Goal: Check status: Check status

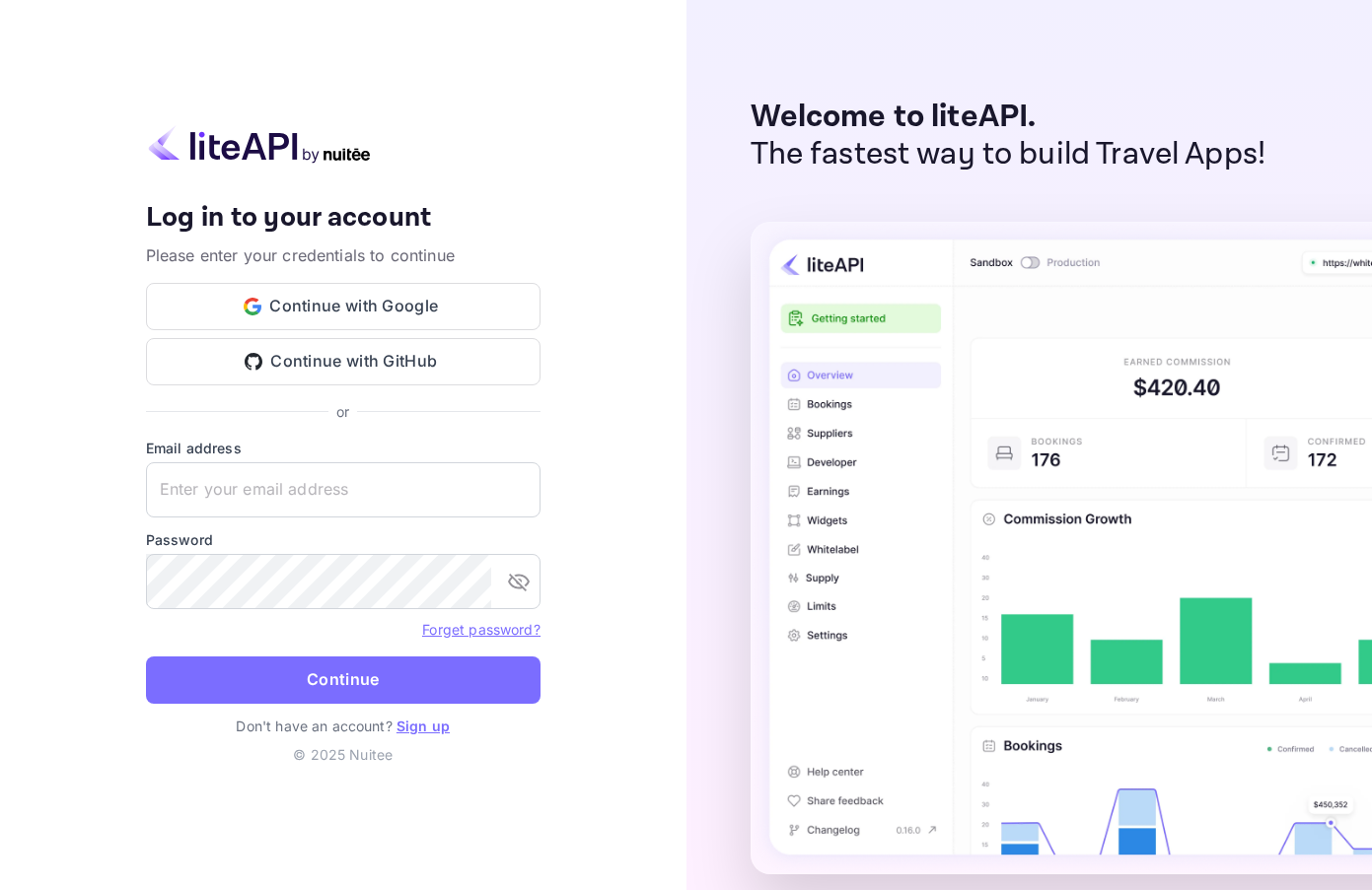
click at [354, 481] on input "text" at bounding box center [343, 490] width 395 height 55
paste input "[EMAIL_ADDRESS][DOMAIN_NAME]"
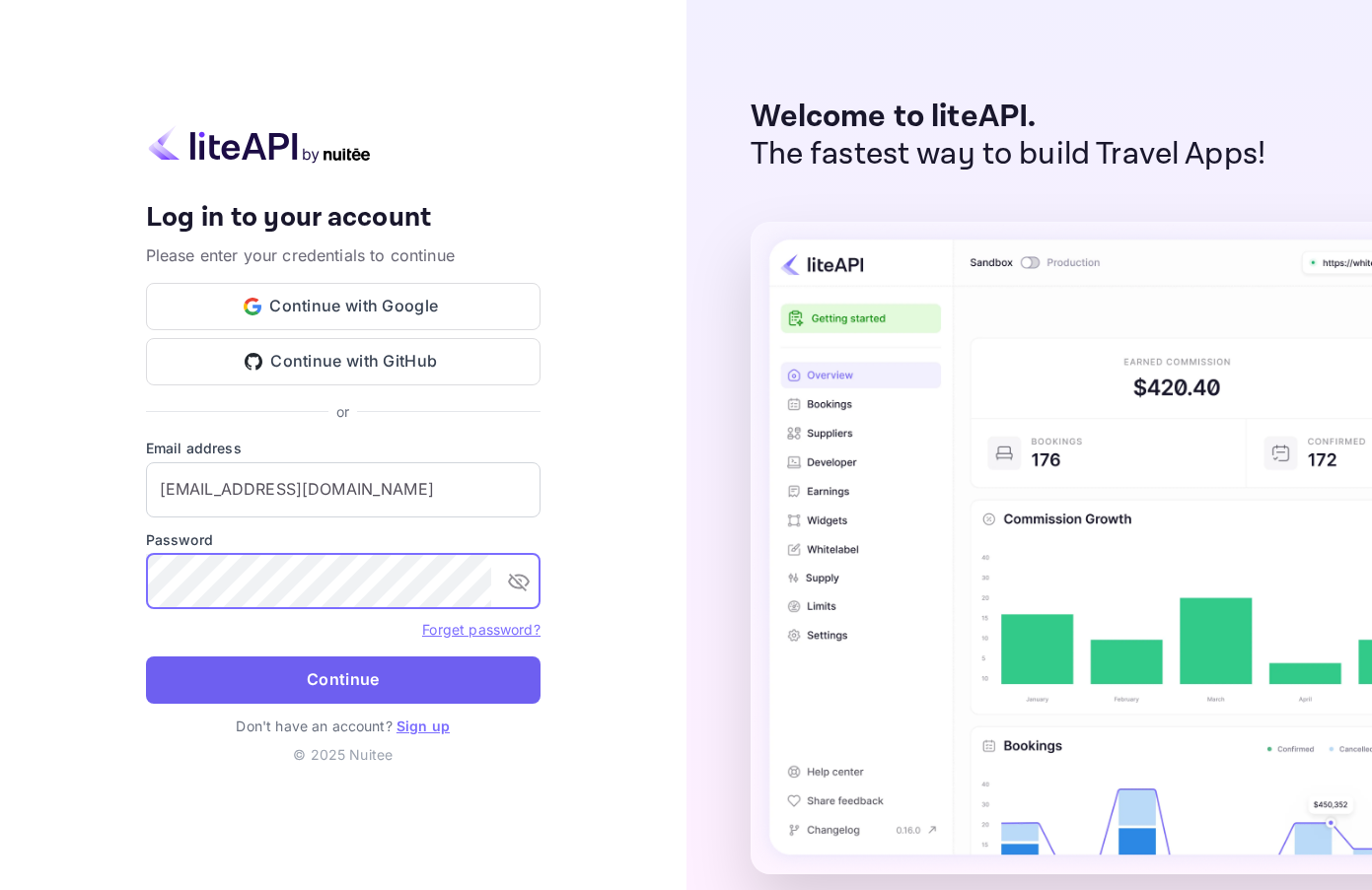
click at [374, 668] on button "Continue" at bounding box center [343, 680] width 395 height 47
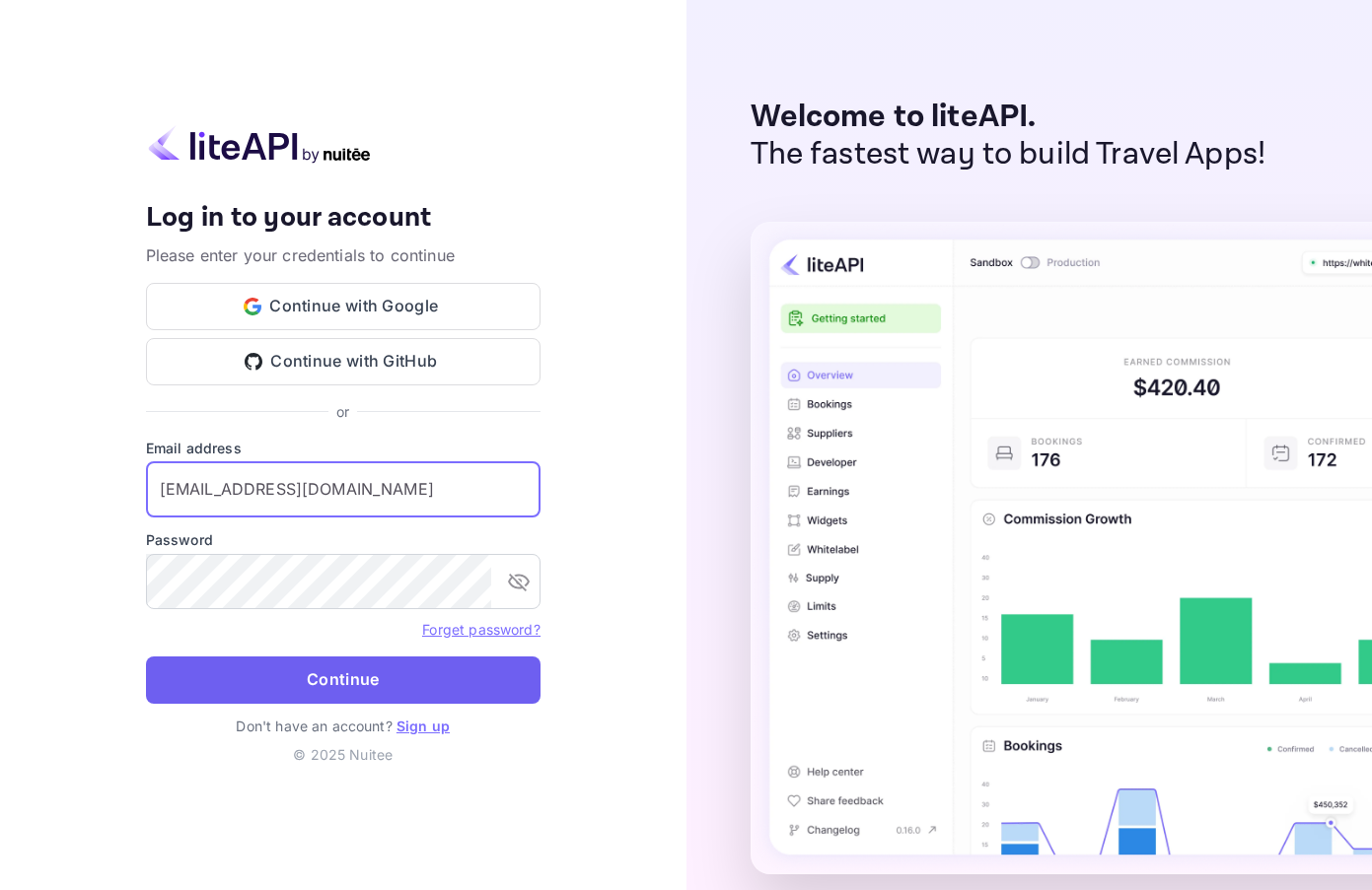
type input "[EMAIL_ADDRESS][DOMAIN_NAME]"
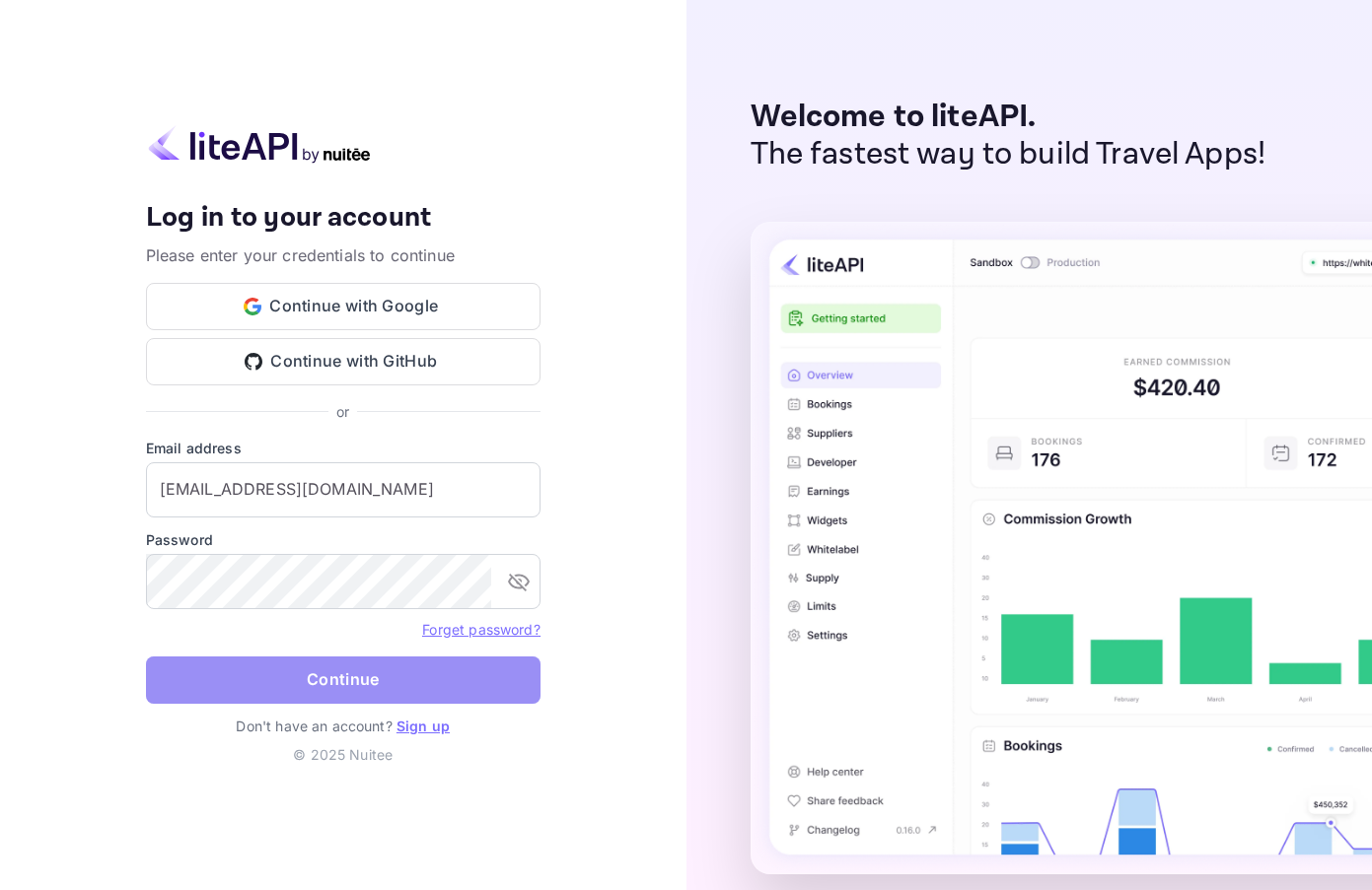
click at [411, 685] on button "Continue" at bounding box center [343, 680] width 395 height 47
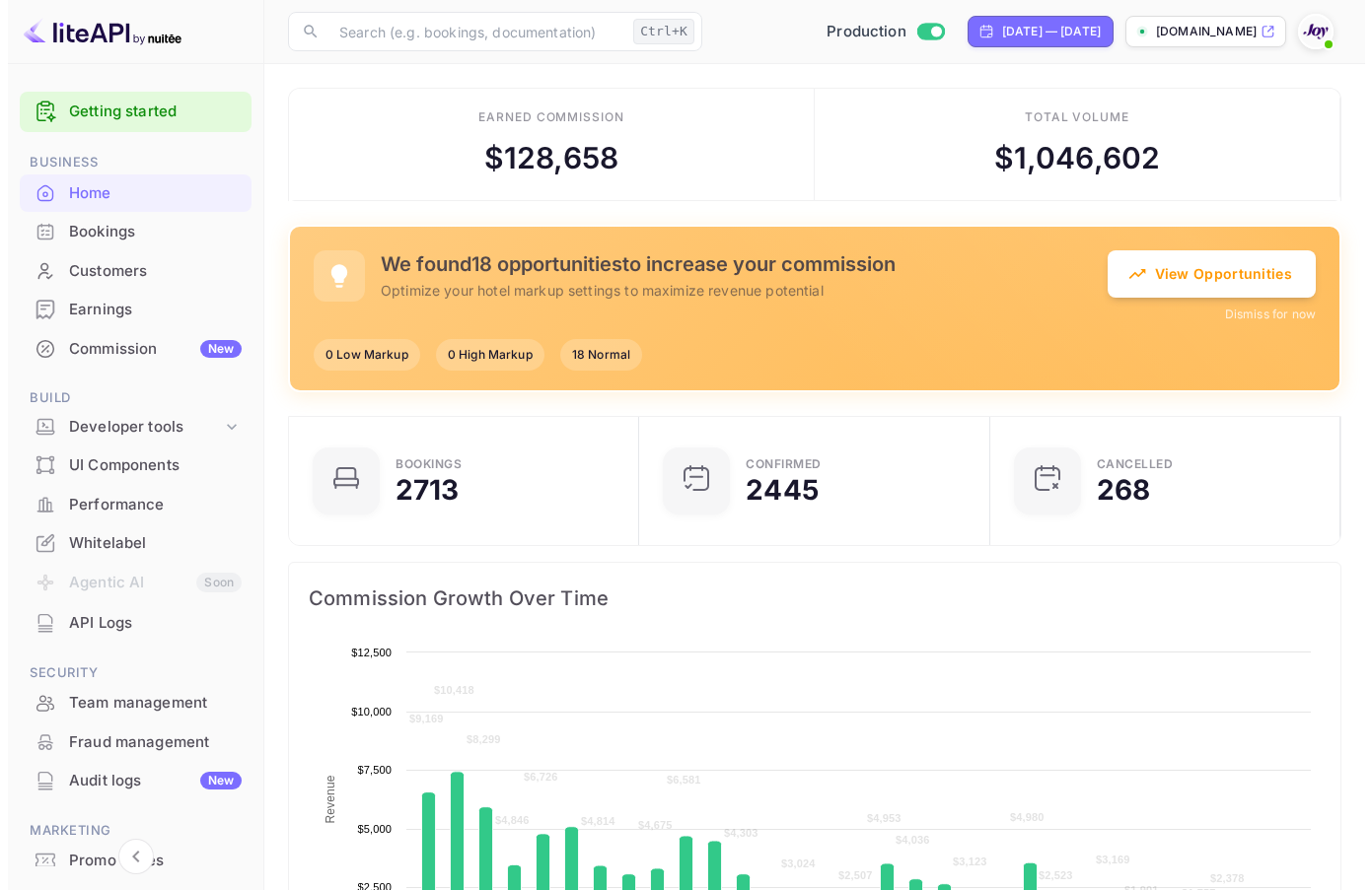
scroll to position [306, 324]
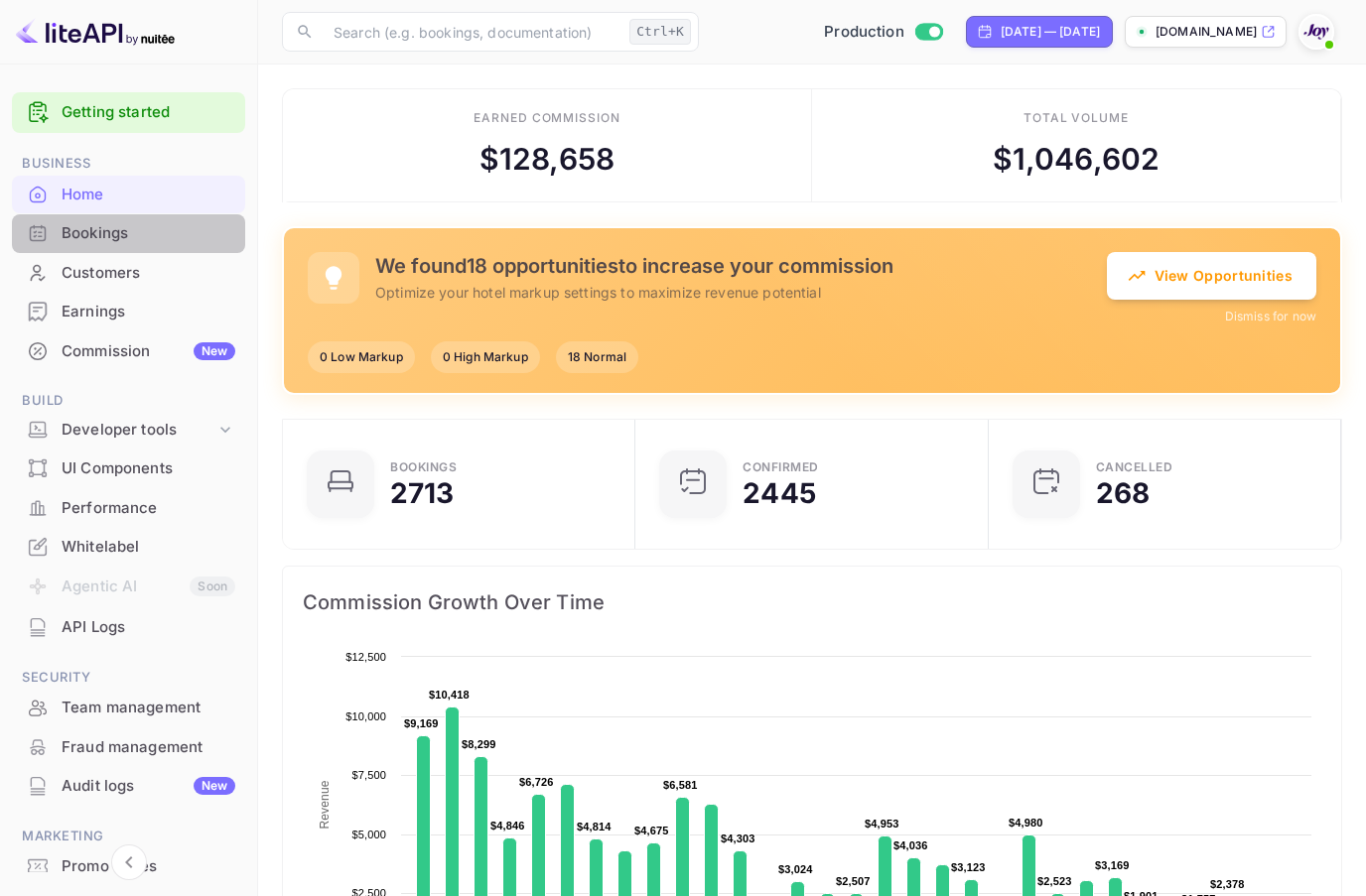
click at [165, 216] on div "Bookings" at bounding box center [128, 233] width 233 height 39
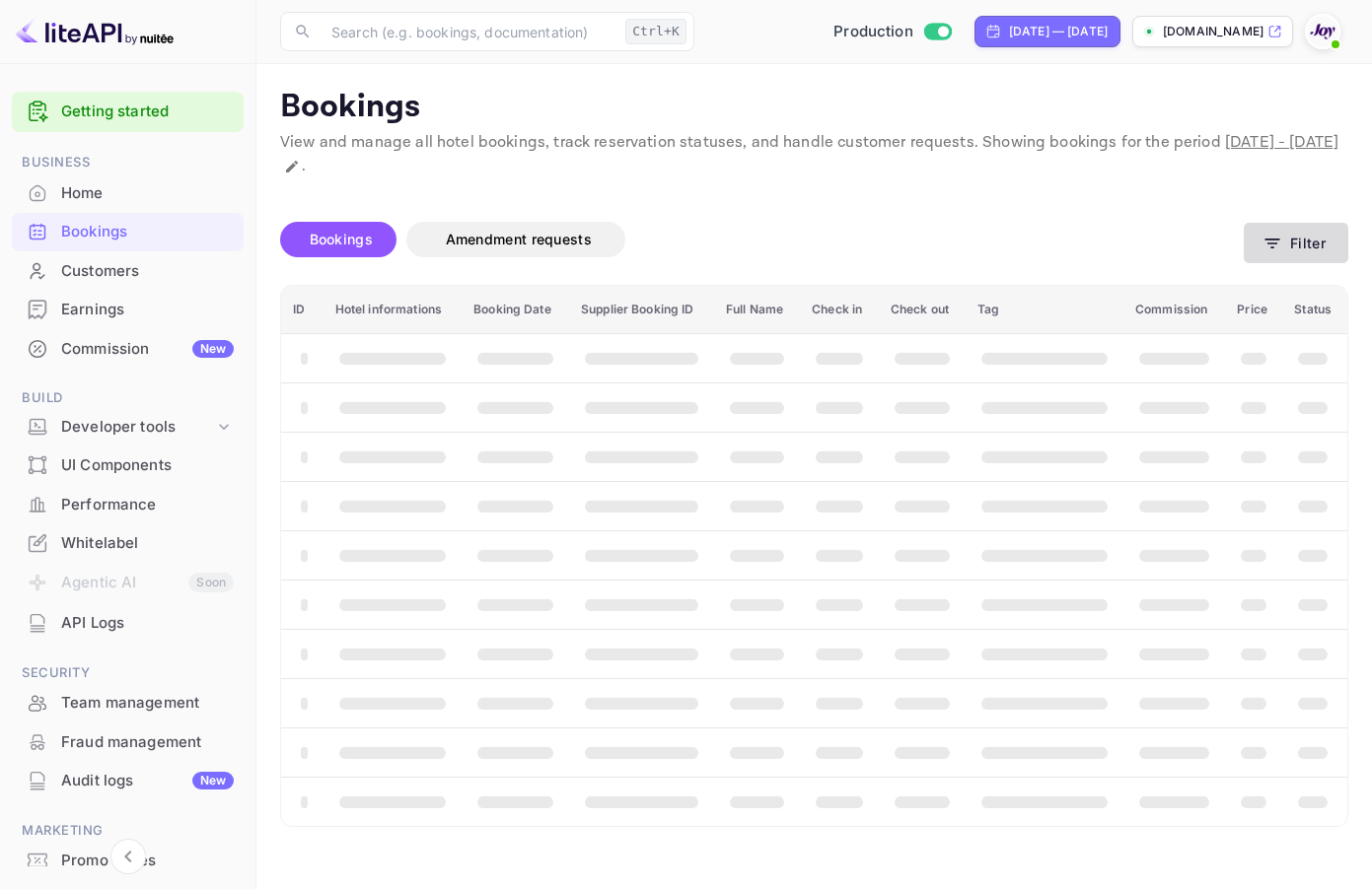
click at [1307, 234] on button "Filter" at bounding box center [1296, 242] width 105 height 41
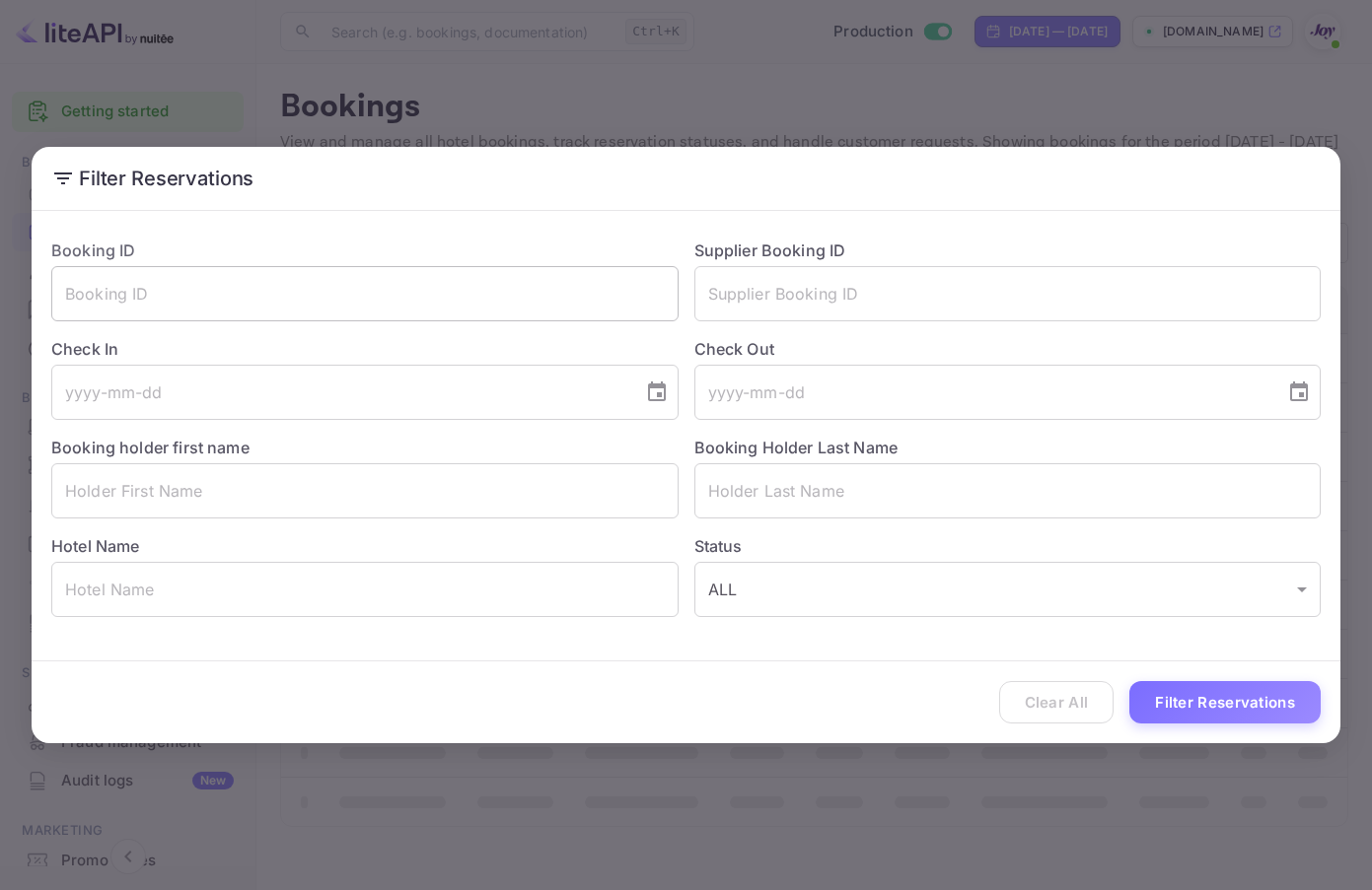
click at [594, 308] on input "text" at bounding box center [365, 294] width 627 height 55
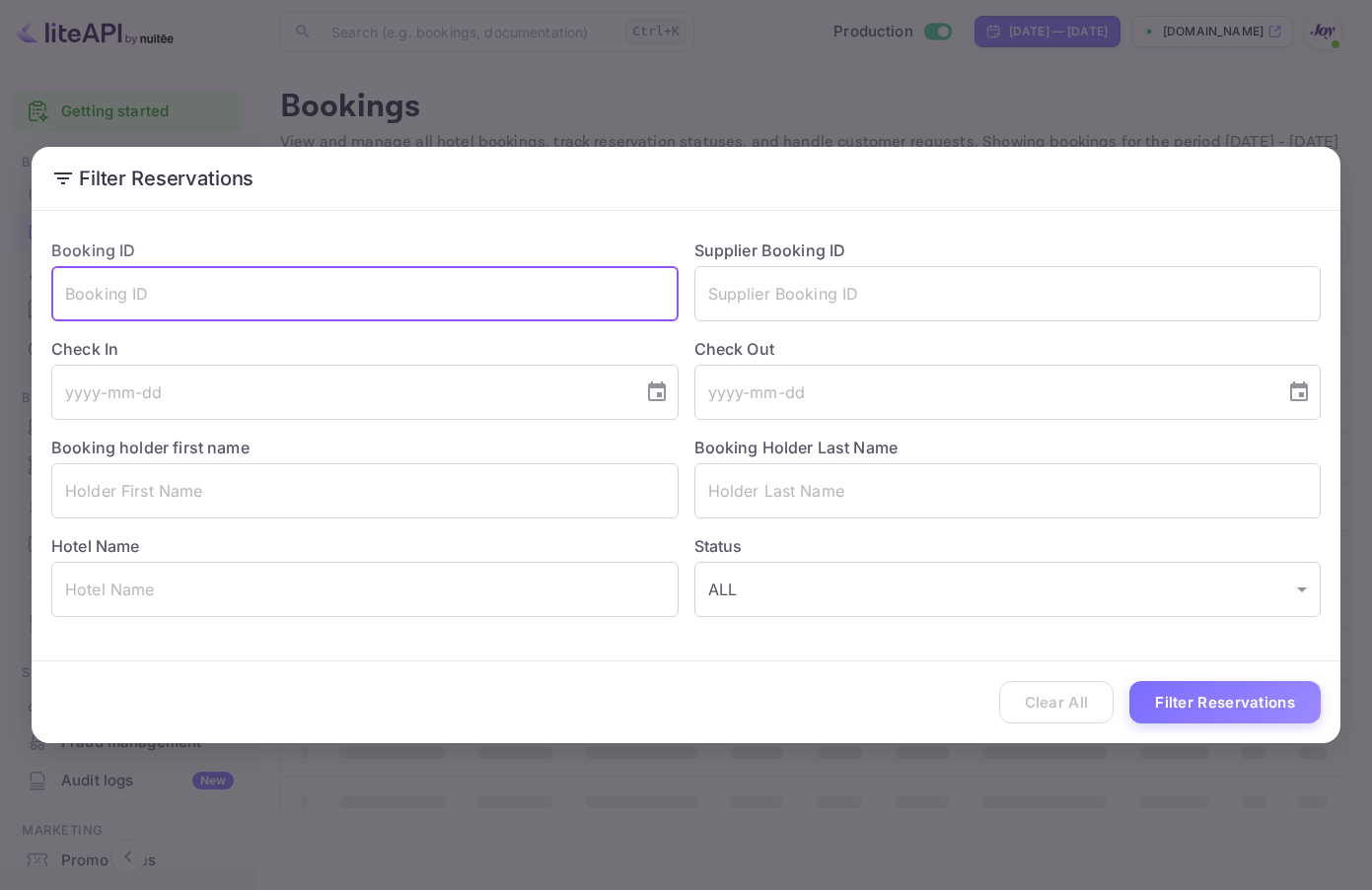
paste input "7227491"
type input "7227491"
click at [1222, 707] on button "Filter Reservations" at bounding box center [1224, 702] width 191 height 43
drag, startPoint x: 369, startPoint y: 298, endPoint x: -9, endPoint y: 264, distance: 379.5
click at [0, 264] on html "Getting started Business Home Bookings Customers Earnings Commission New Build …" at bounding box center [686, 445] width 1372 height 890
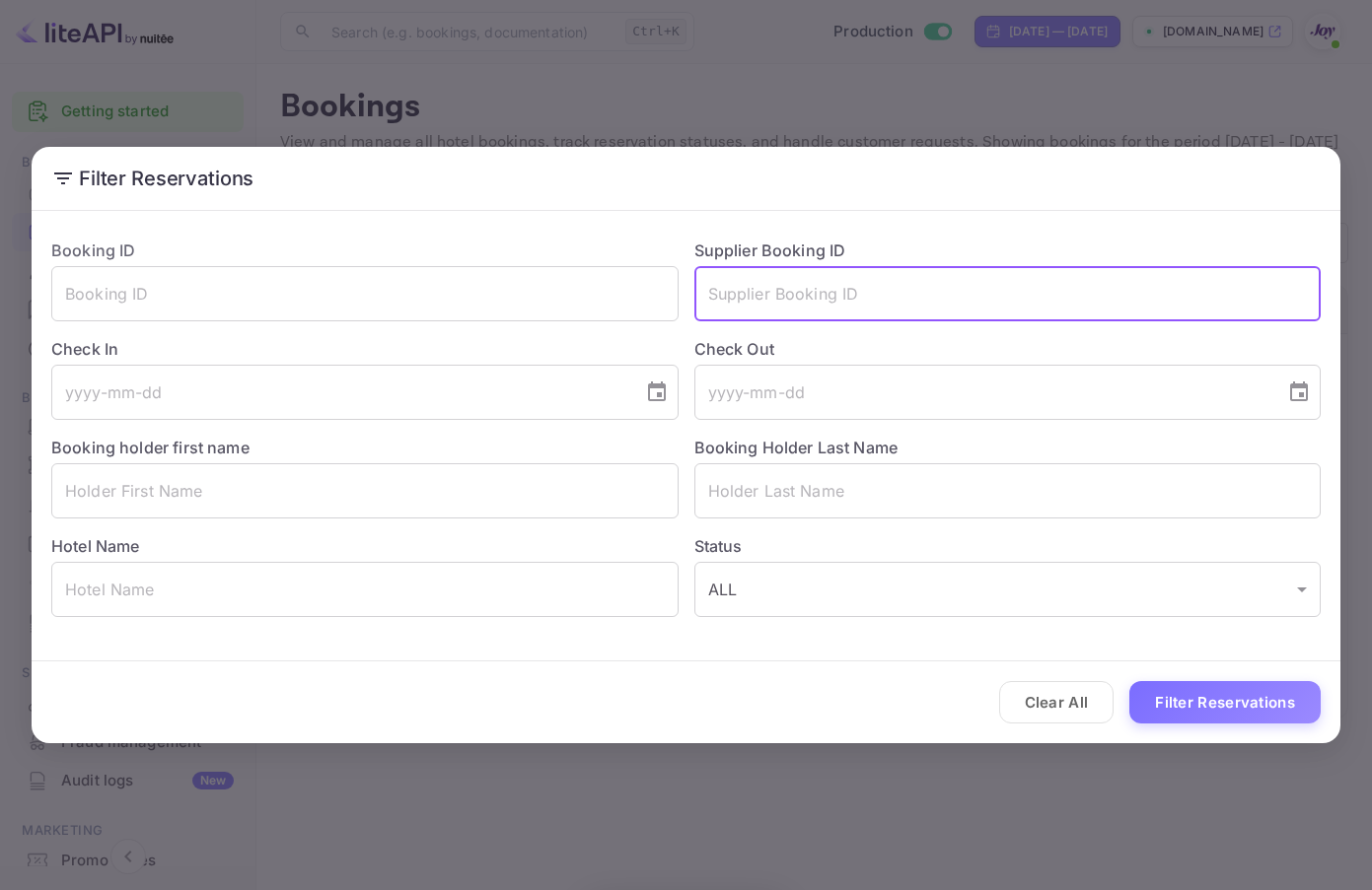
click at [977, 305] on input "text" at bounding box center [1008, 294] width 627 height 55
paste input "7227491"
type input "7227491"
click at [1257, 696] on button "Filter Reservations" at bounding box center [1224, 702] width 191 height 43
drag, startPoint x: 832, startPoint y: 297, endPoint x: 485, endPoint y: 289, distance: 347.1
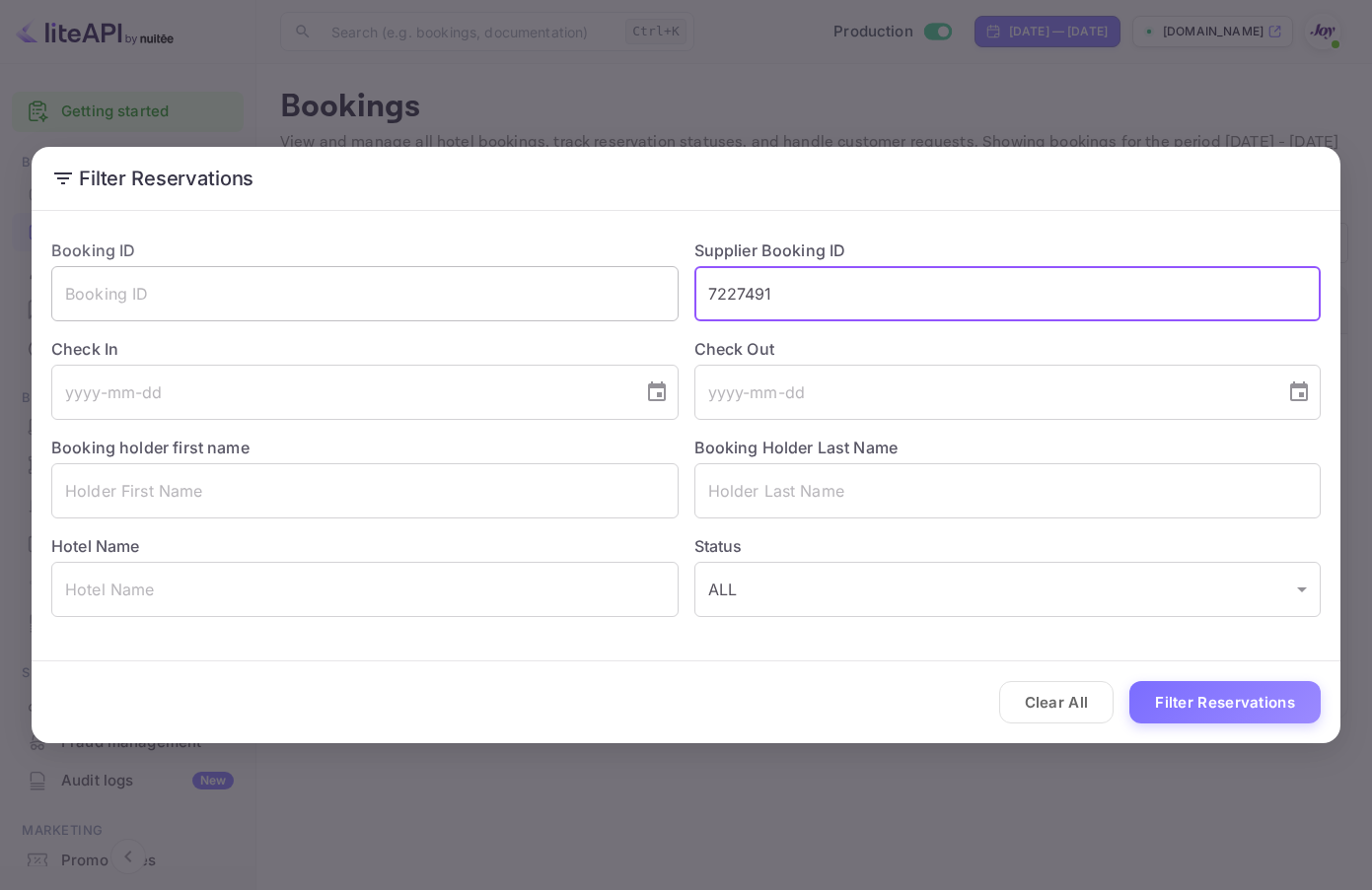
click at [485, 289] on div "Booking ID ​ Supplier Booking ID 7227491 ​ Check In ​ Check Out ​ Booking holde…" at bounding box center [678, 419] width 1285 height 395
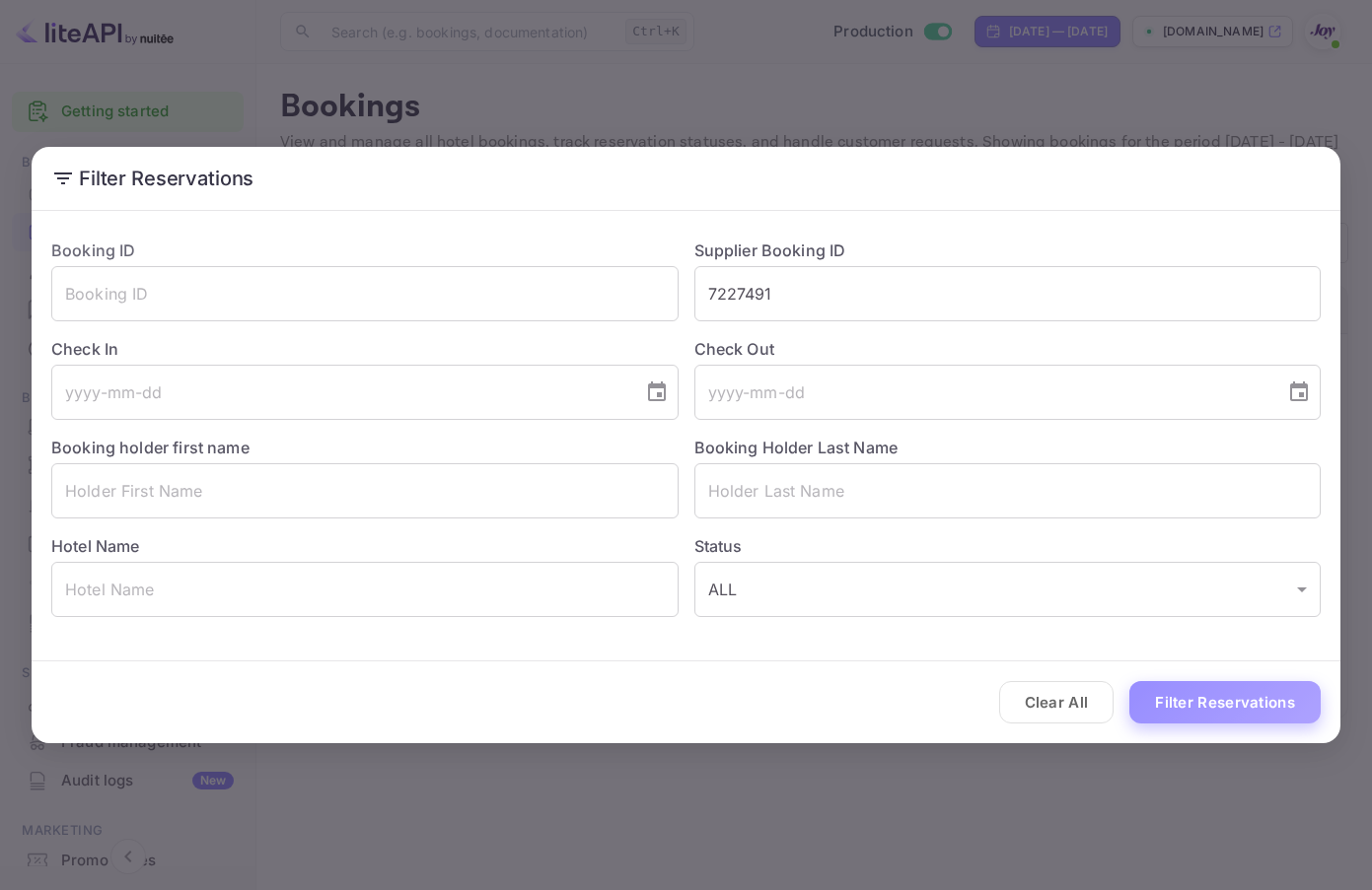
click at [1297, 694] on button "Filter Reservations" at bounding box center [1224, 702] width 191 height 43
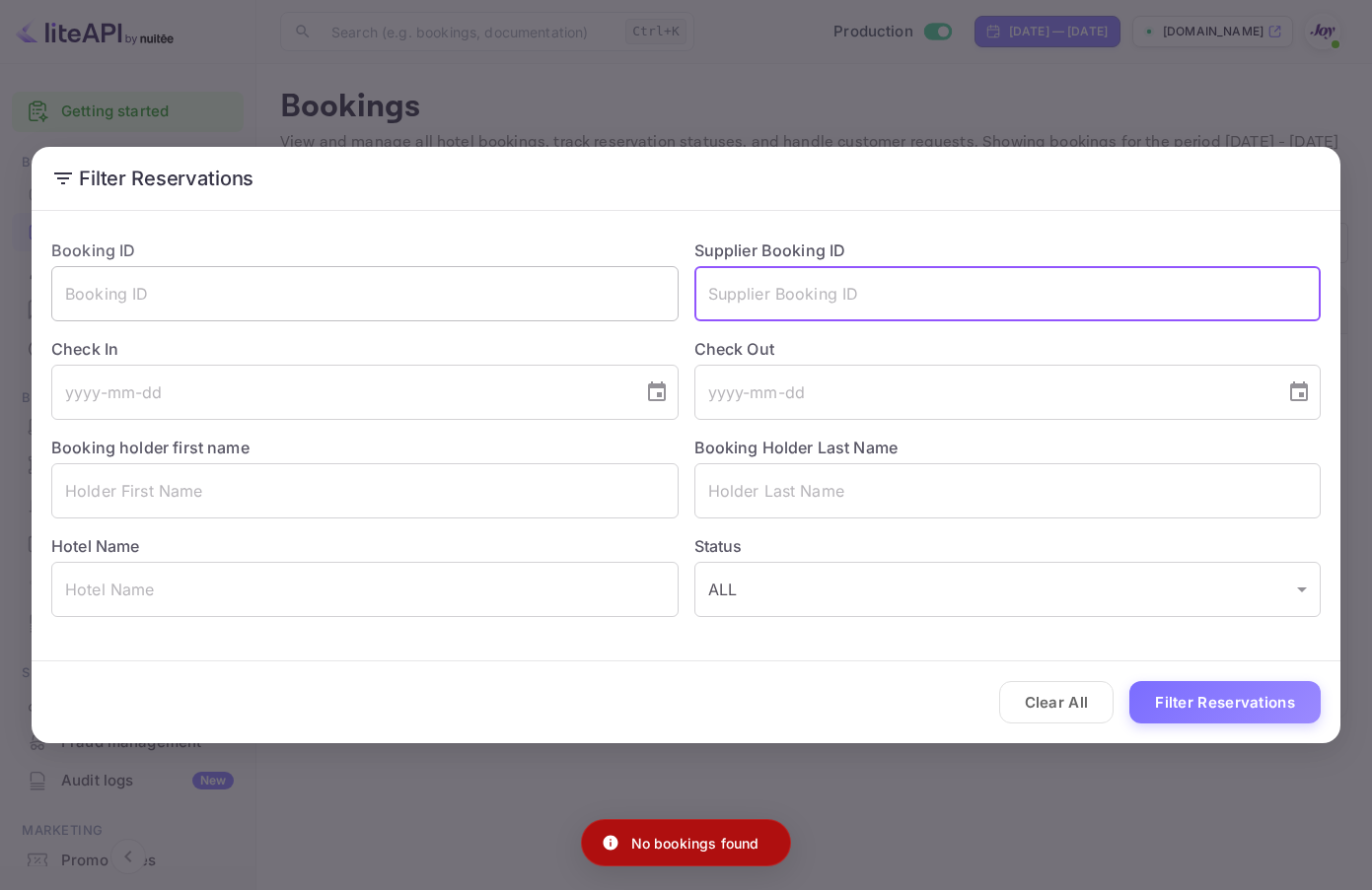
drag, startPoint x: 812, startPoint y: 274, endPoint x: 412, endPoint y: 273, distance: 400.0
click at [412, 273] on div "Booking ID ​ Supplier Booking ID ​ Check In ​ Check Out ​ Booking holder first …" at bounding box center [678, 419] width 1285 height 395
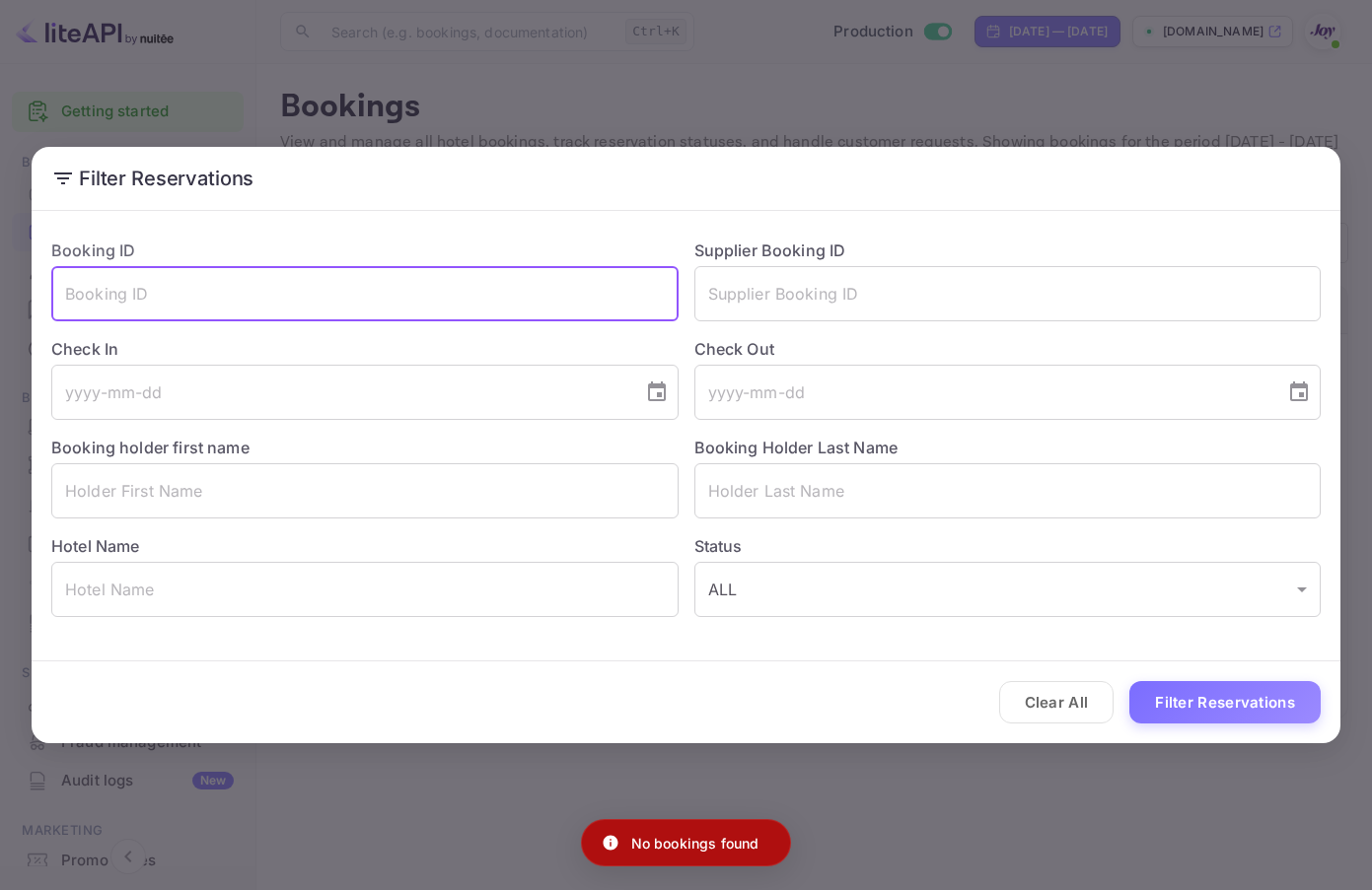
click at [108, 278] on input "text" at bounding box center [365, 294] width 627 height 55
paste input "7227491"
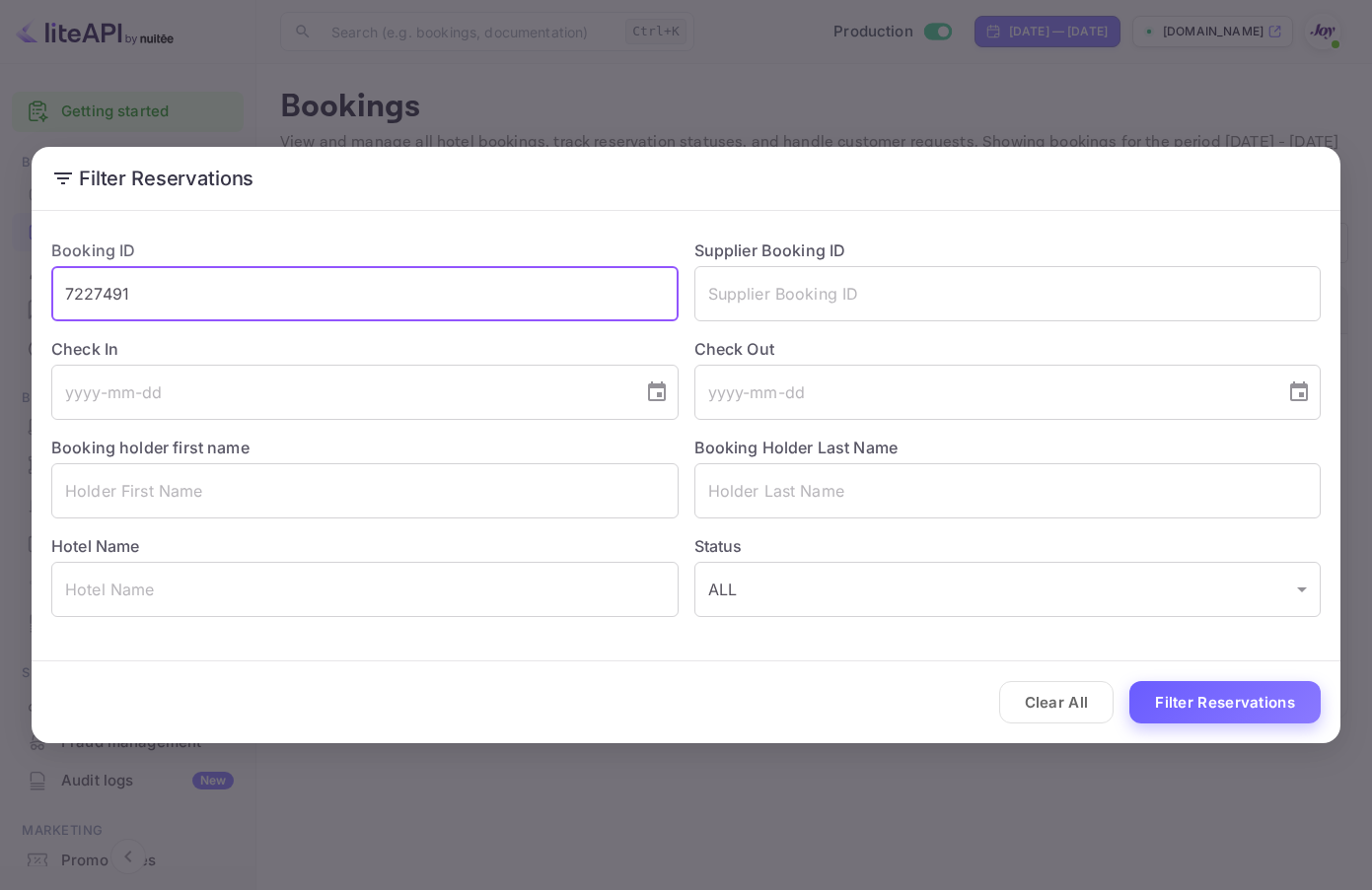
type input "7227491"
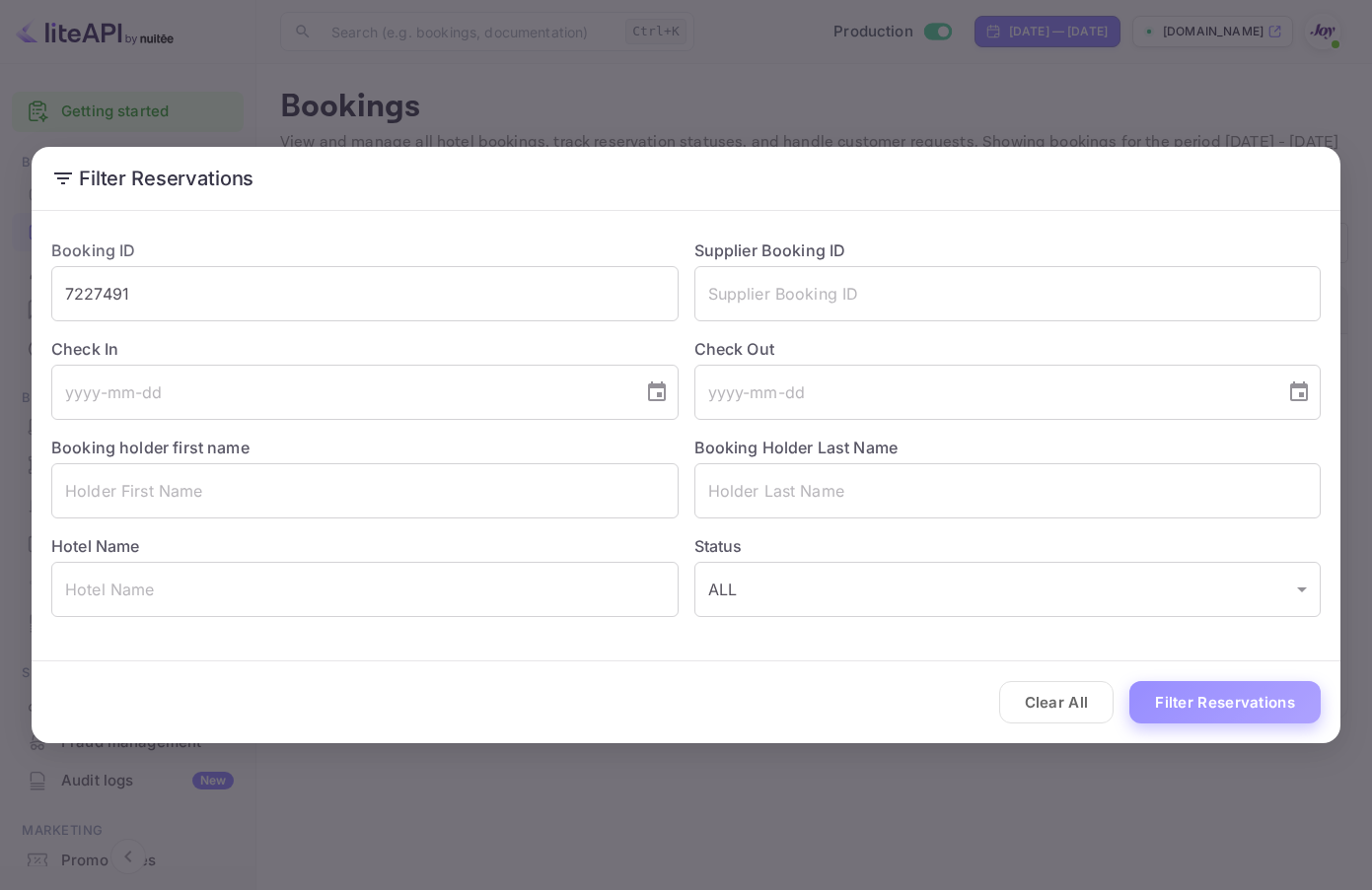
click at [1214, 708] on button "Filter Reservations" at bounding box center [1224, 702] width 191 height 43
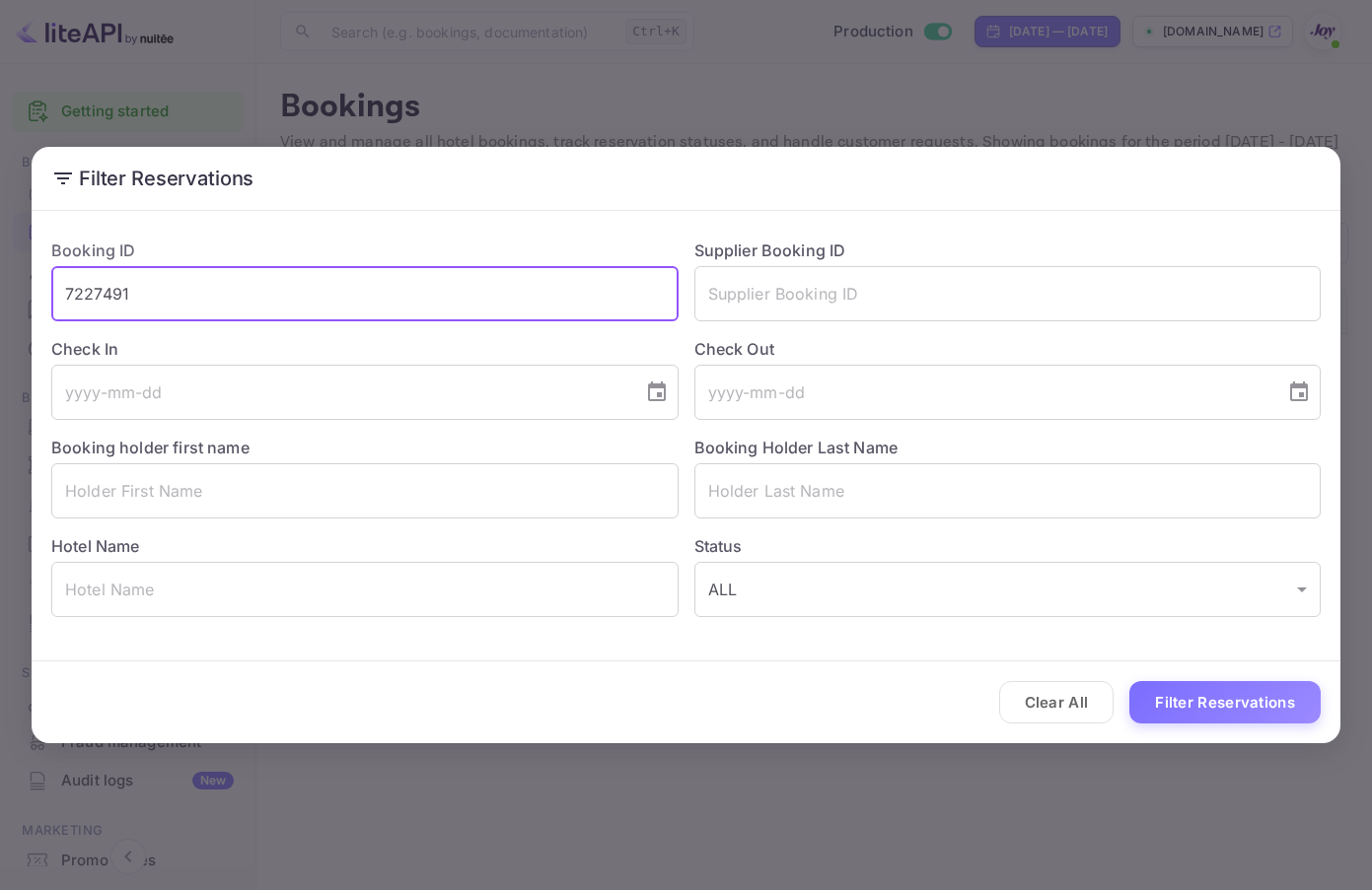
drag, startPoint x: 223, startPoint y: 302, endPoint x: -9, endPoint y: 302, distance: 232.0
click at [0, 302] on html "Getting started Business Home Bookings Customers Earnings Commission New Build …" at bounding box center [686, 445] width 1372 height 890
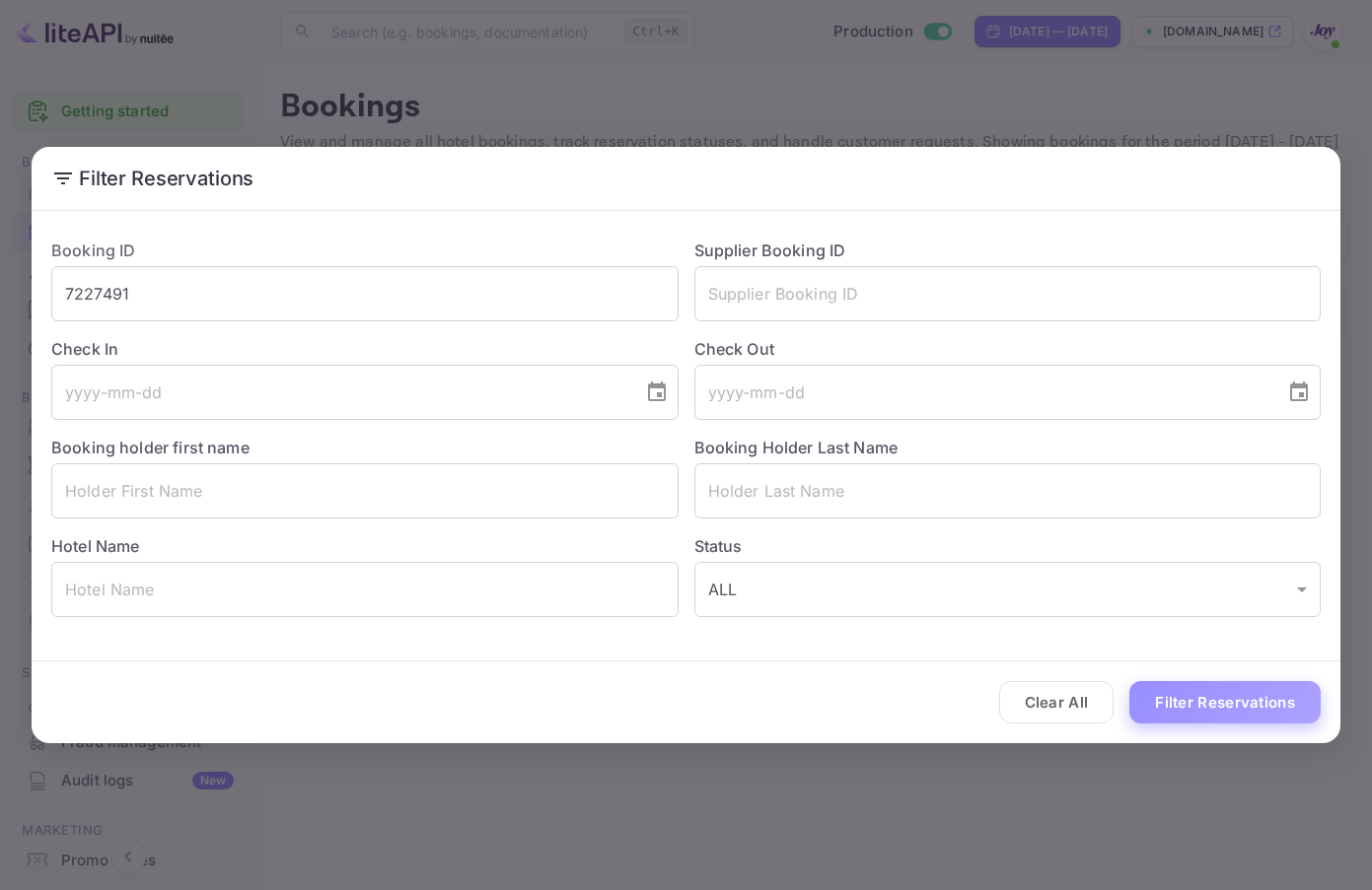
click at [1225, 698] on button "Filter Reservations" at bounding box center [1224, 702] width 191 height 43
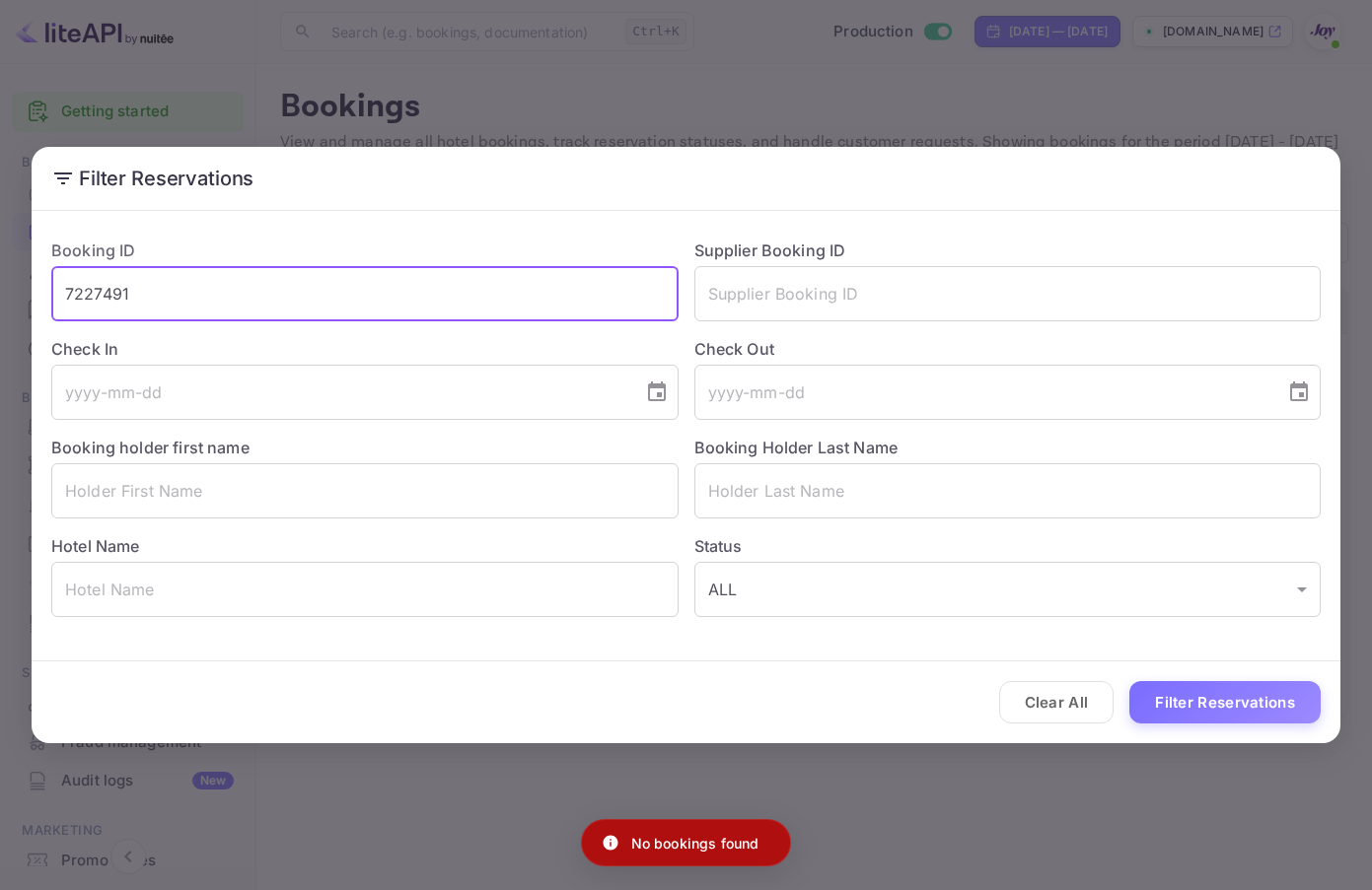
drag, startPoint x: 263, startPoint y: 302, endPoint x: -9, endPoint y: 303, distance: 272.0
click at [0, 303] on html "Getting started Business Home Bookings Customers Earnings Commission New Build …" at bounding box center [686, 445] width 1372 height 890
click at [822, 294] on input "text" at bounding box center [1008, 294] width 627 height 55
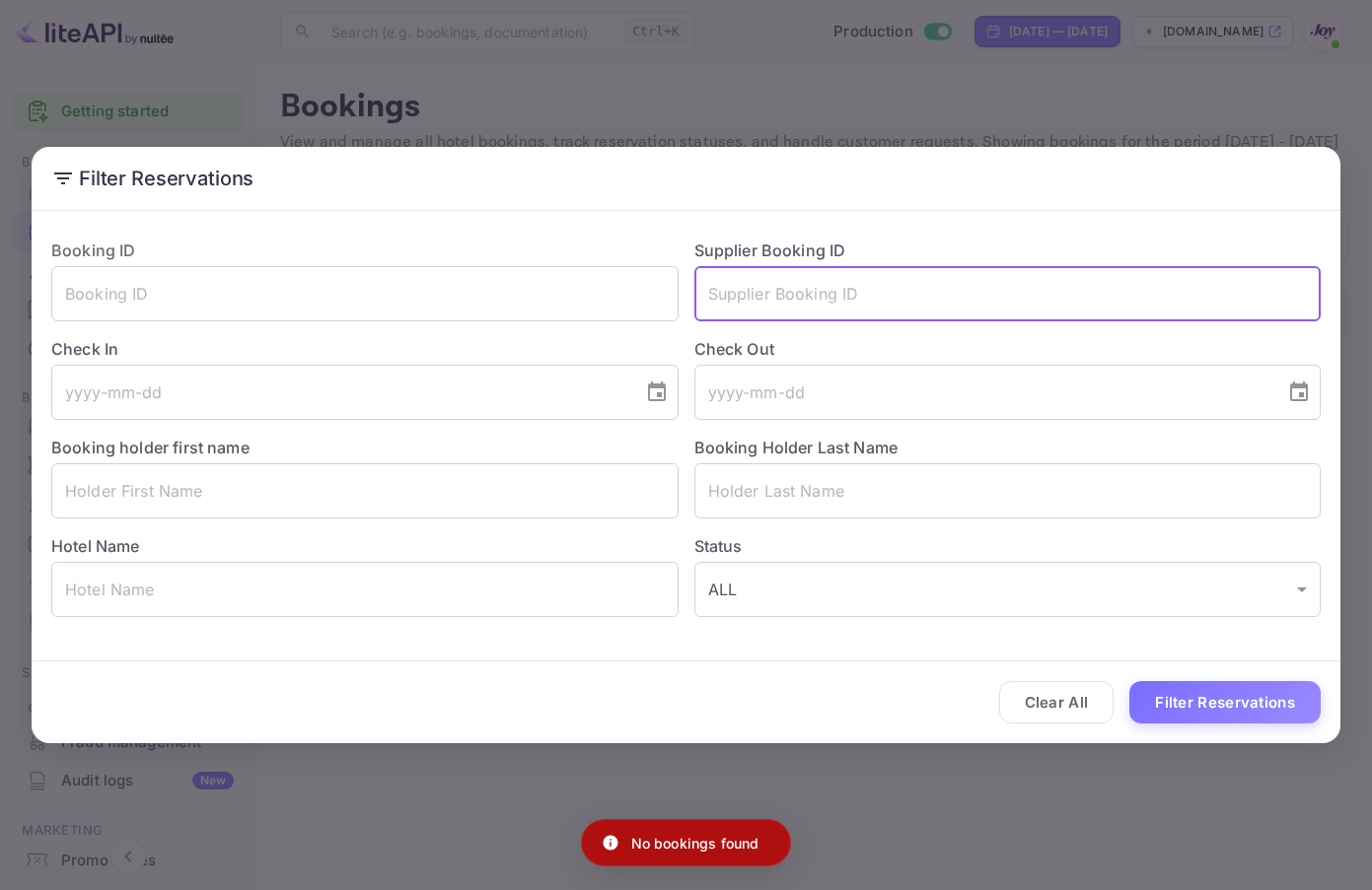
paste input "7227491"
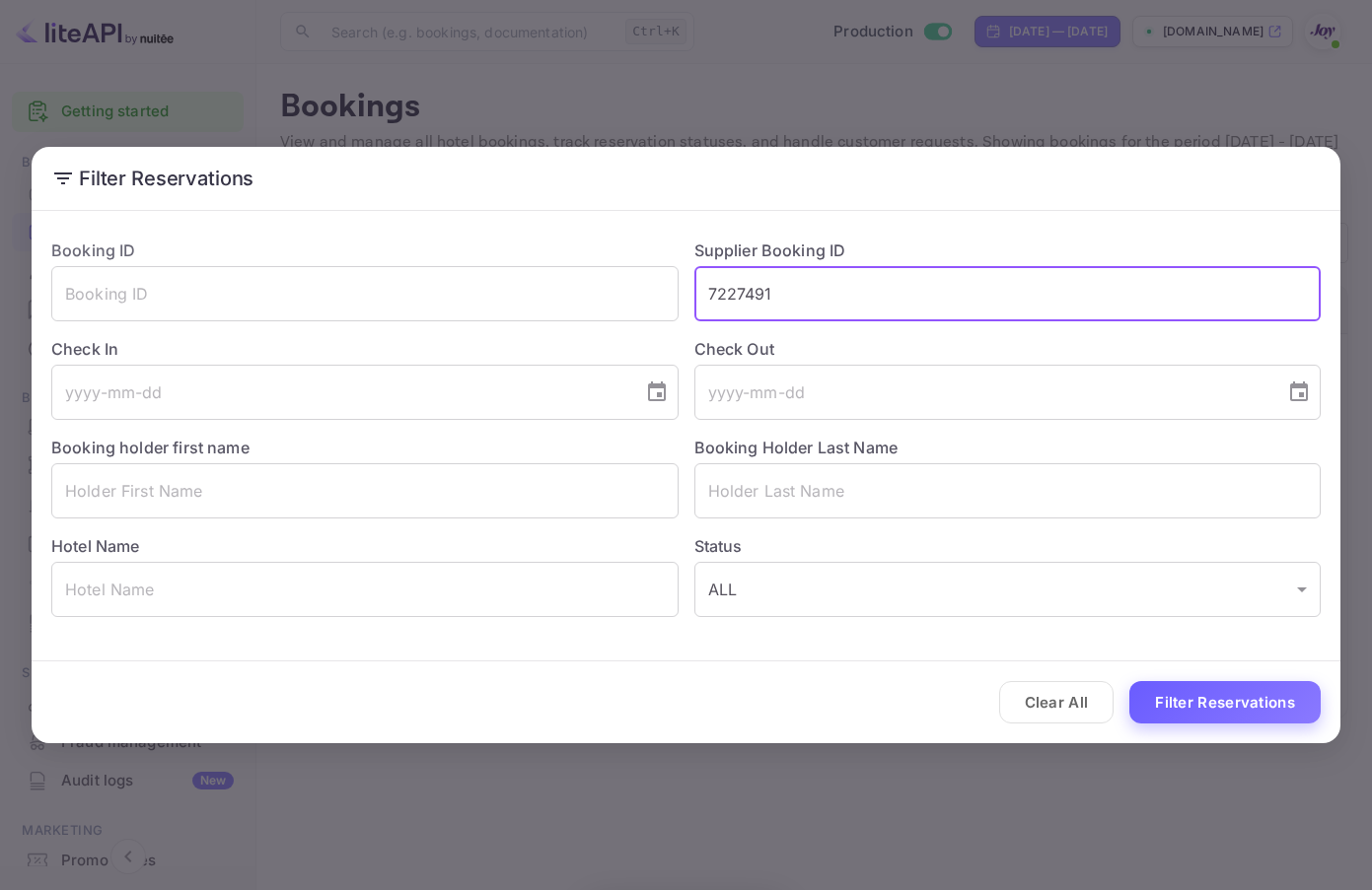
type input "7227491"
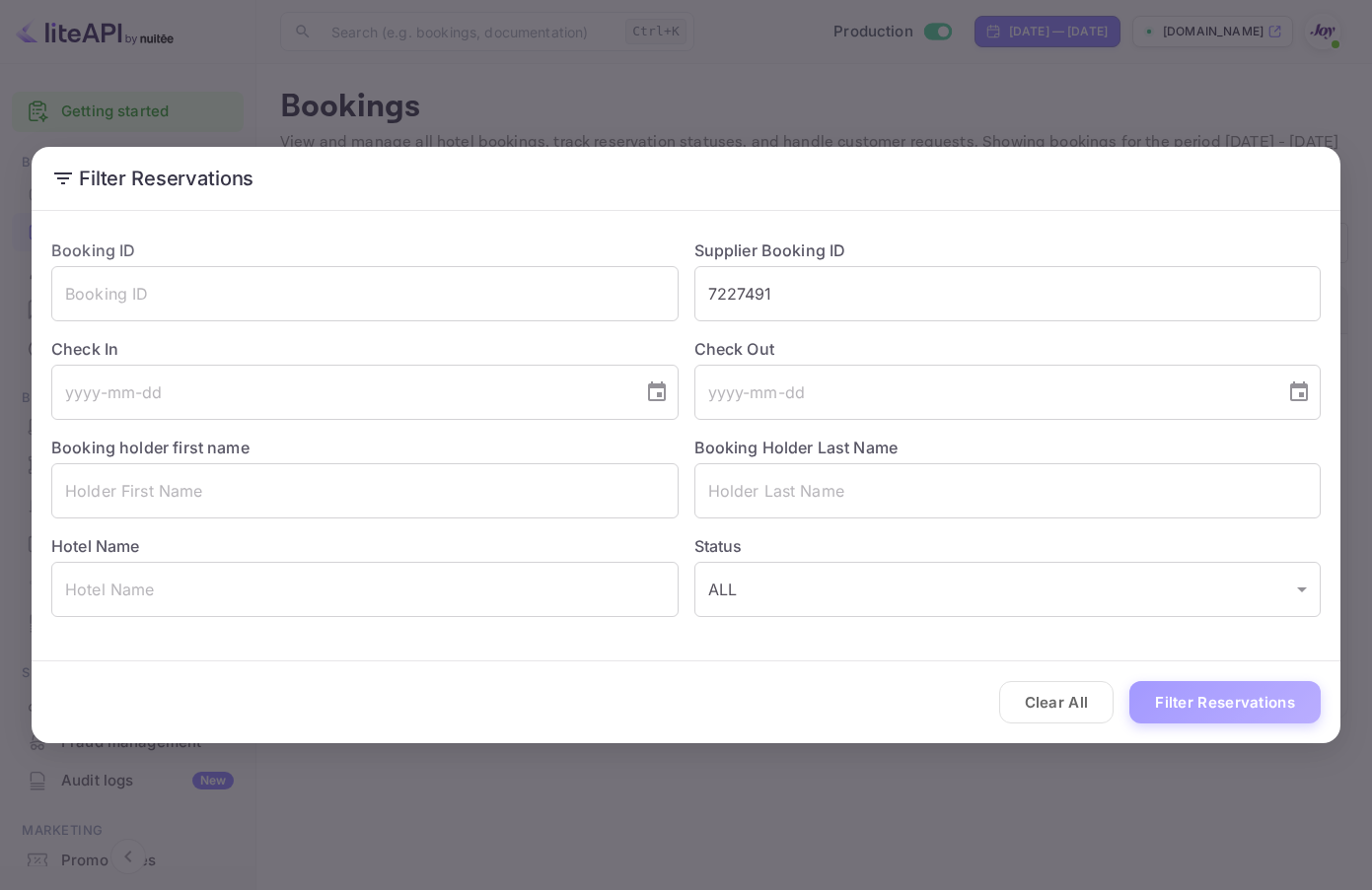
click at [1266, 708] on button "Filter Reservations" at bounding box center [1224, 702] width 191 height 43
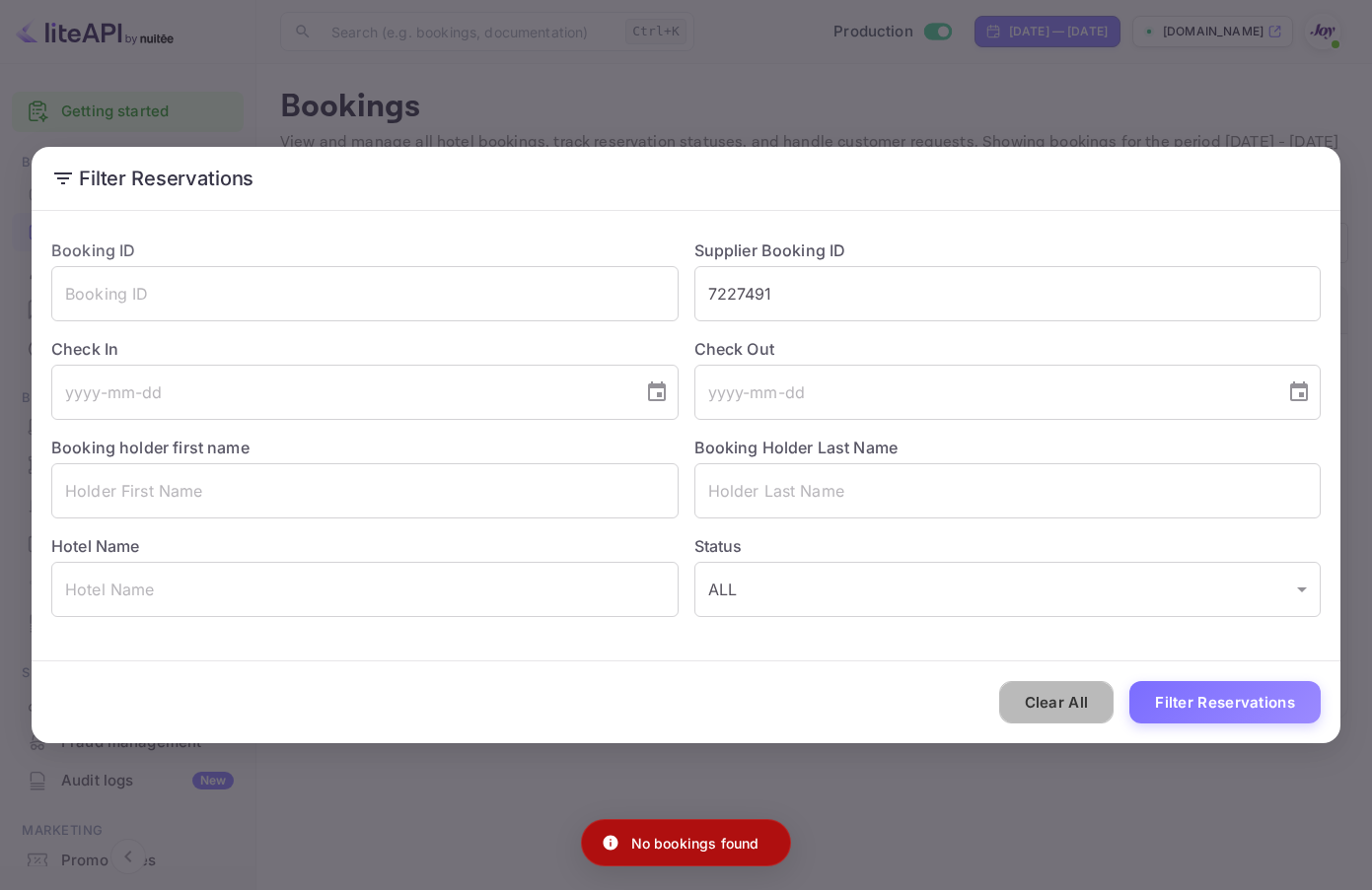
click at [1025, 708] on button "Clear All" at bounding box center [1056, 702] width 116 height 43
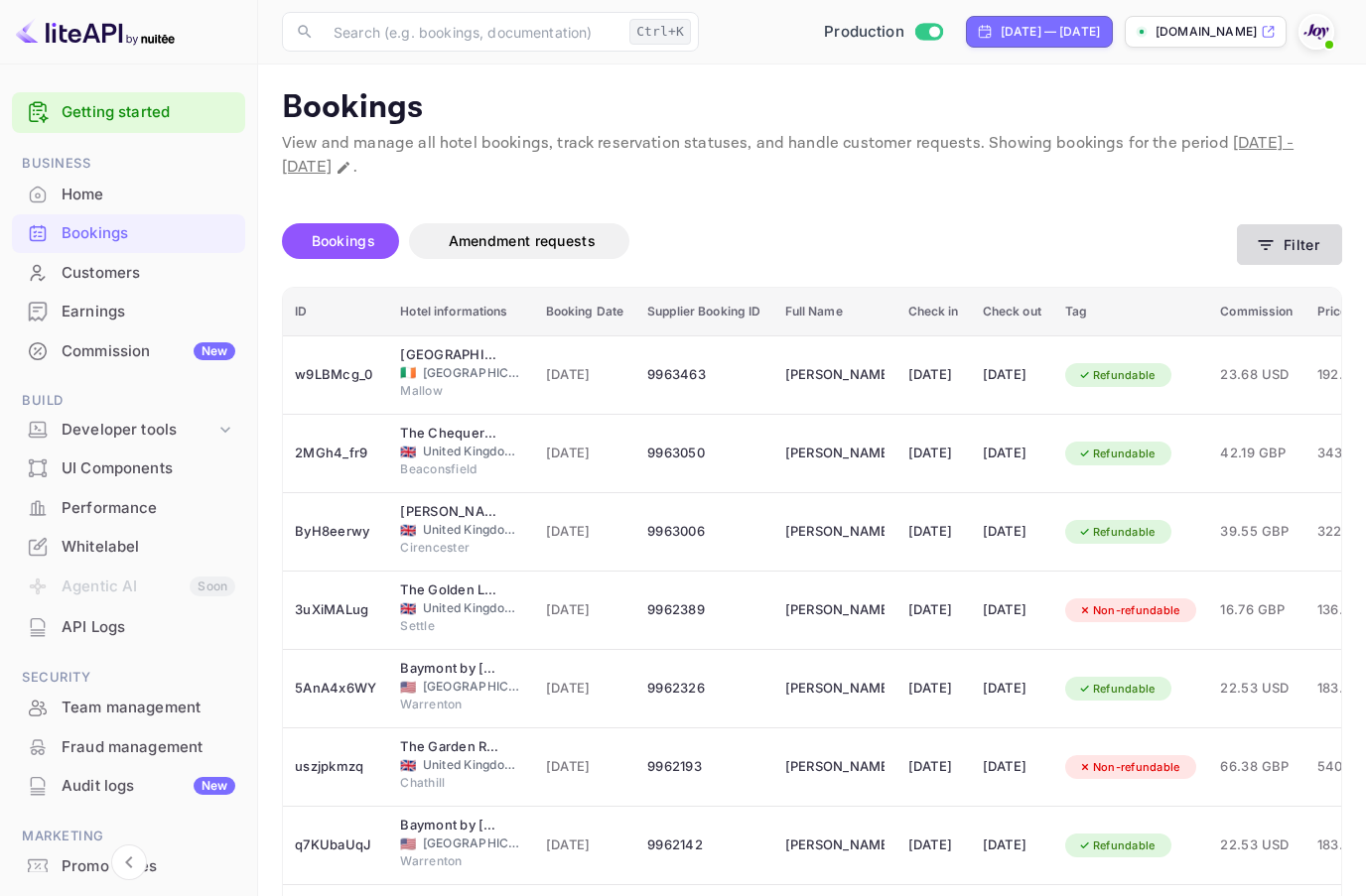
click at [1273, 254] on icon "button" at bounding box center [1265, 245] width 20 height 20
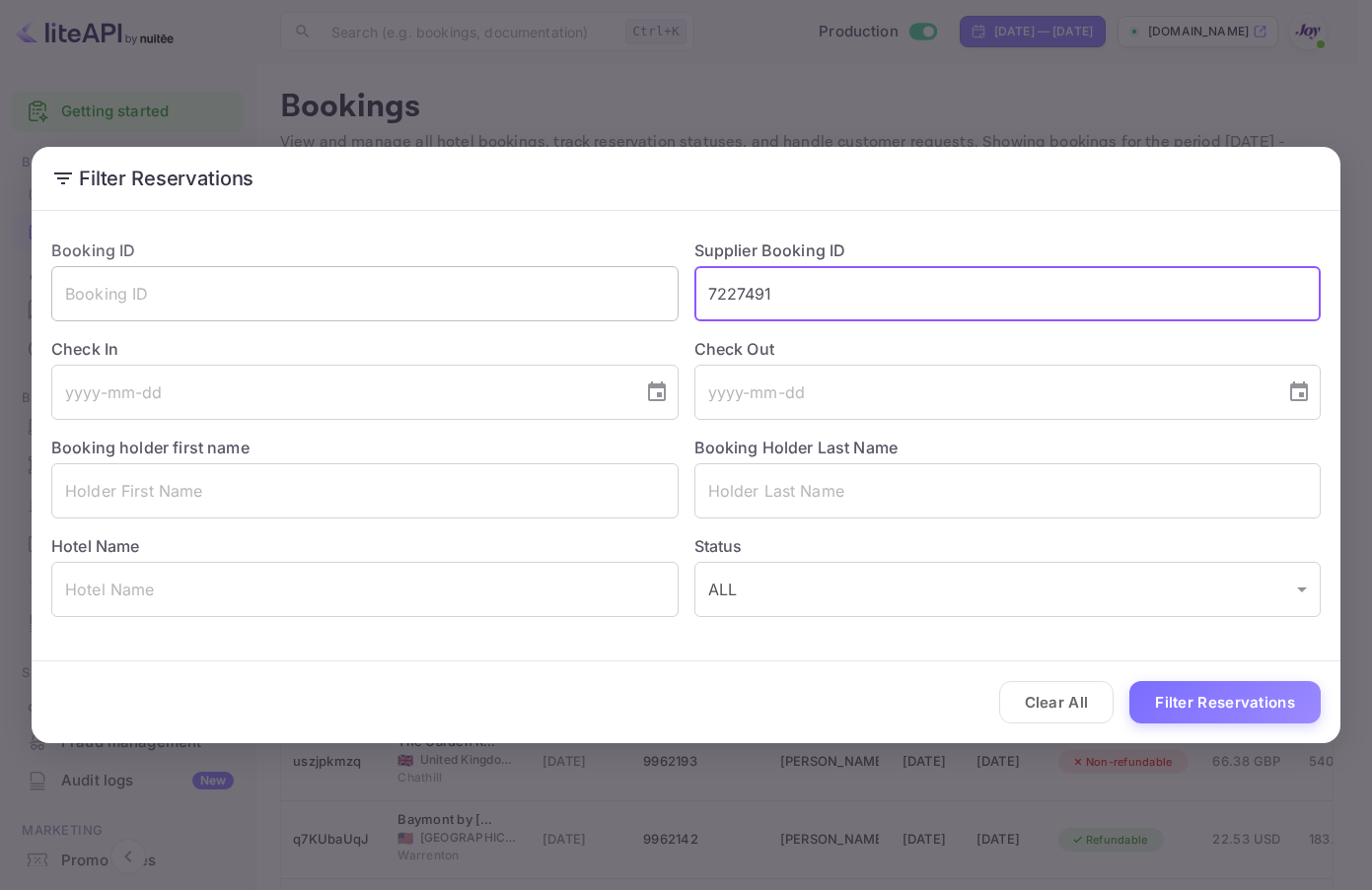
drag, startPoint x: 522, startPoint y: 293, endPoint x: 469, endPoint y: 293, distance: 53.0
click at [469, 293] on div "Booking ID ​ Supplier Booking ID 7227491 ​ Check In ​ Check Out ​ Booking holde…" at bounding box center [678, 419] width 1285 height 395
click at [1242, 715] on button "Filter Reservations" at bounding box center [1224, 702] width 191 height 43
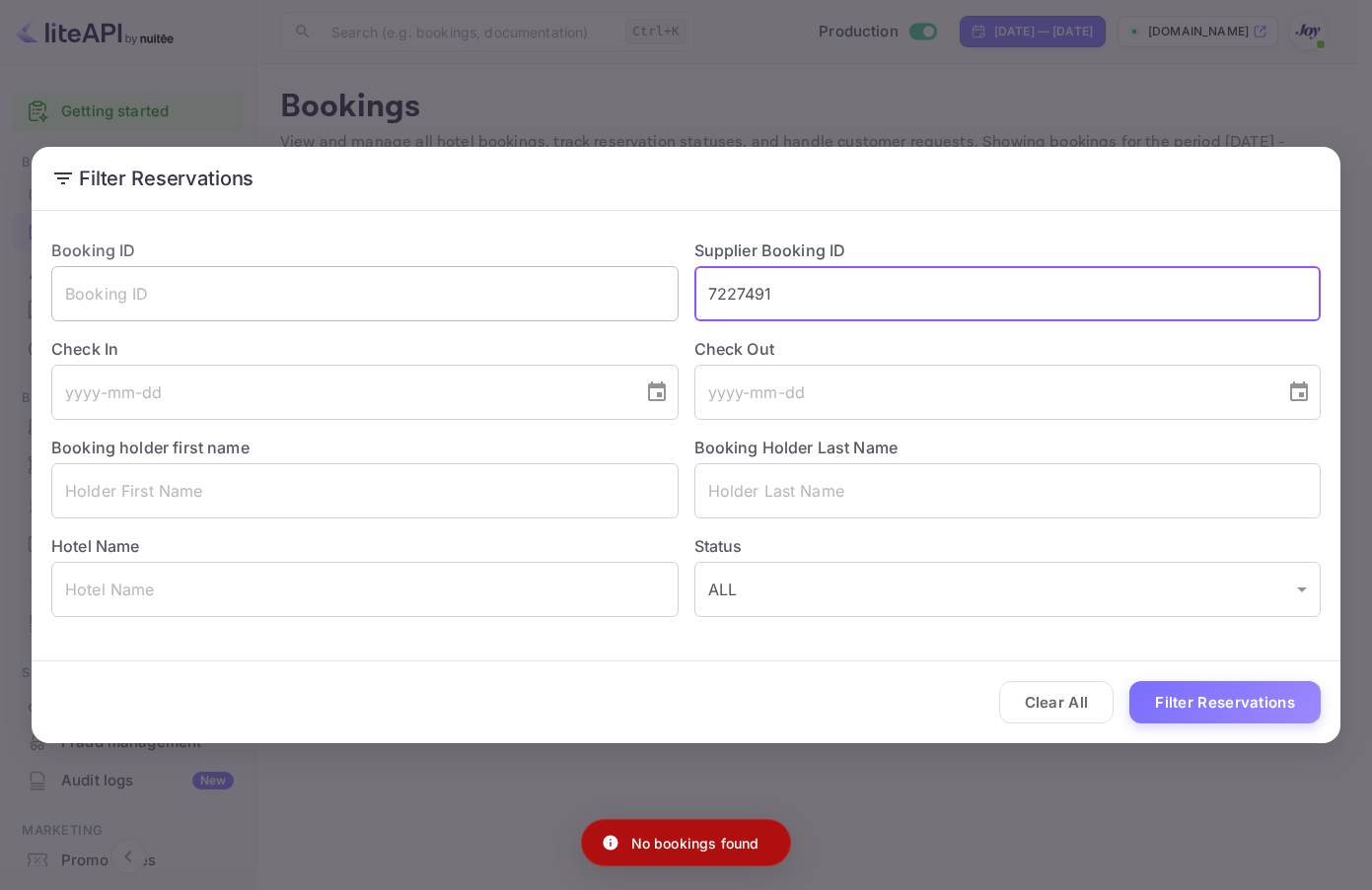
drag, startPoint x: 870, startPoint y: 301, endPoint x: 443, endPoint y: 287, distance: 427.2
click at [443, 287] on div "Booking ID ​ Supplier Booking ID 7227491 ​ Check In ​ Check Out ​ Booking holde…" at bounding box center [678, 419] width 1285 height 395
click at [482, 291] on input "text" at bounding box center [365, 294] width 627 height 55
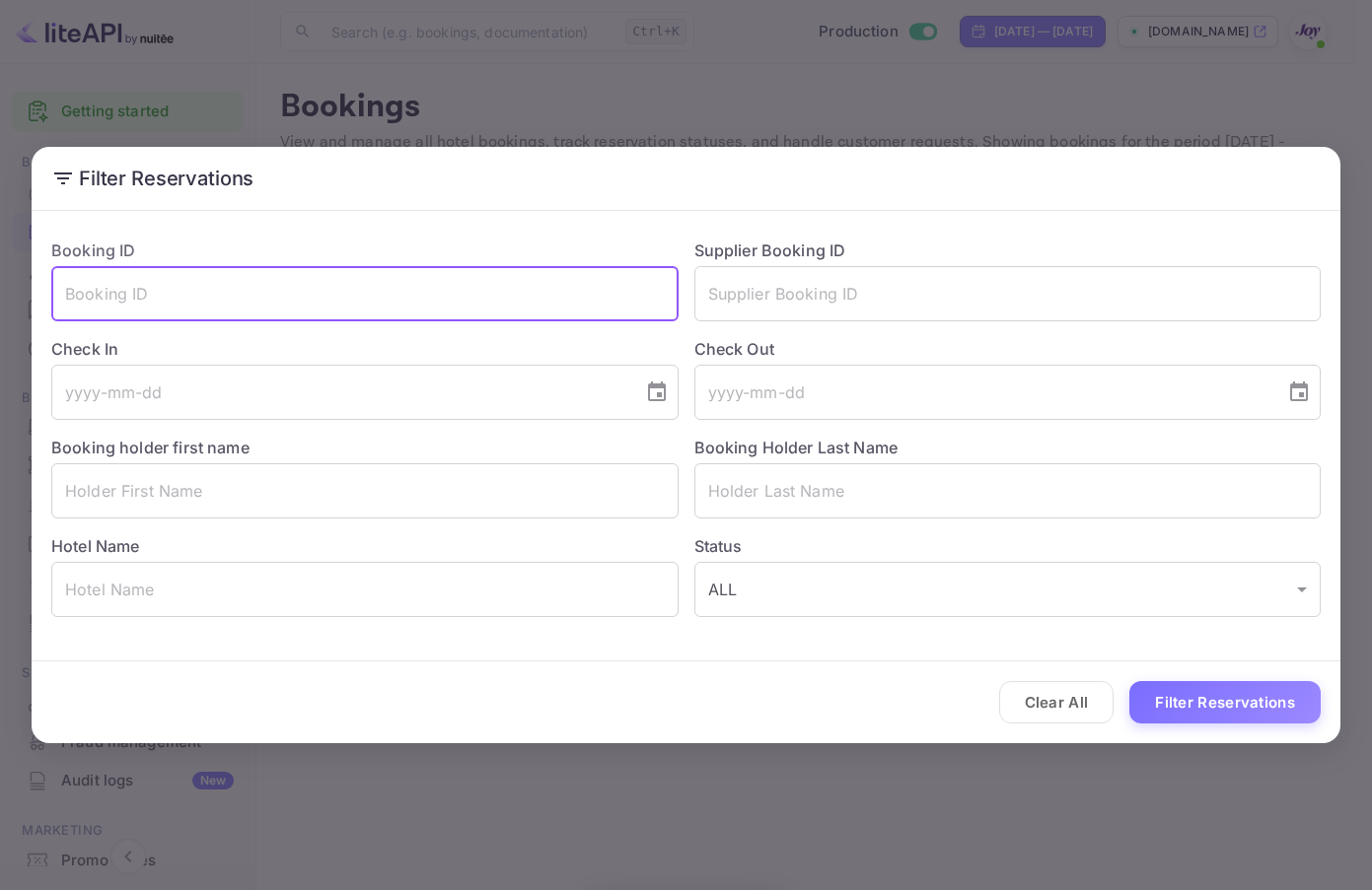
paste input "7227491"
type input "7227491"
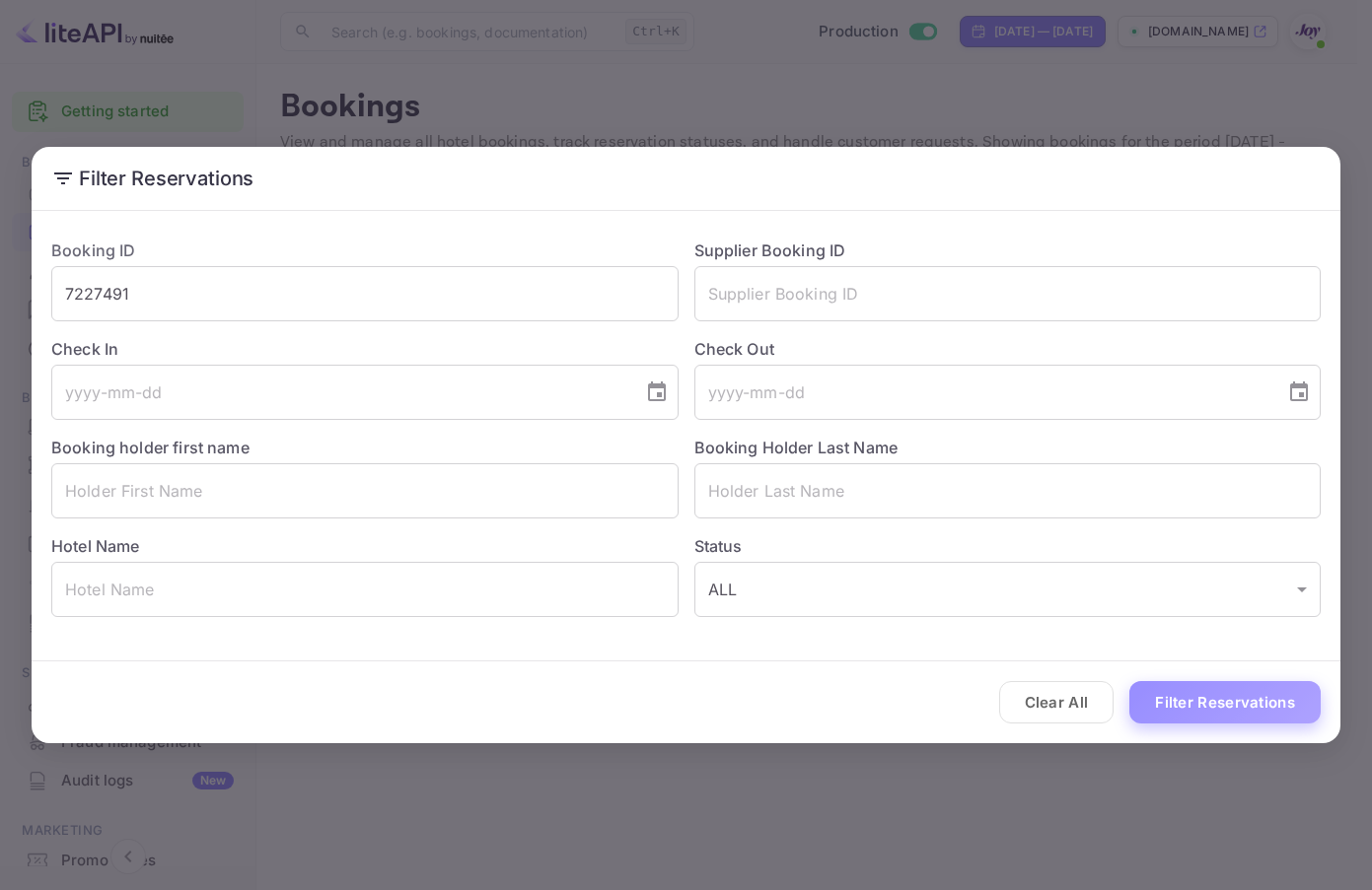
click at [1211, 700] on button "Filter Reservations" at bounding box center [1224, 702] width 191 height 43
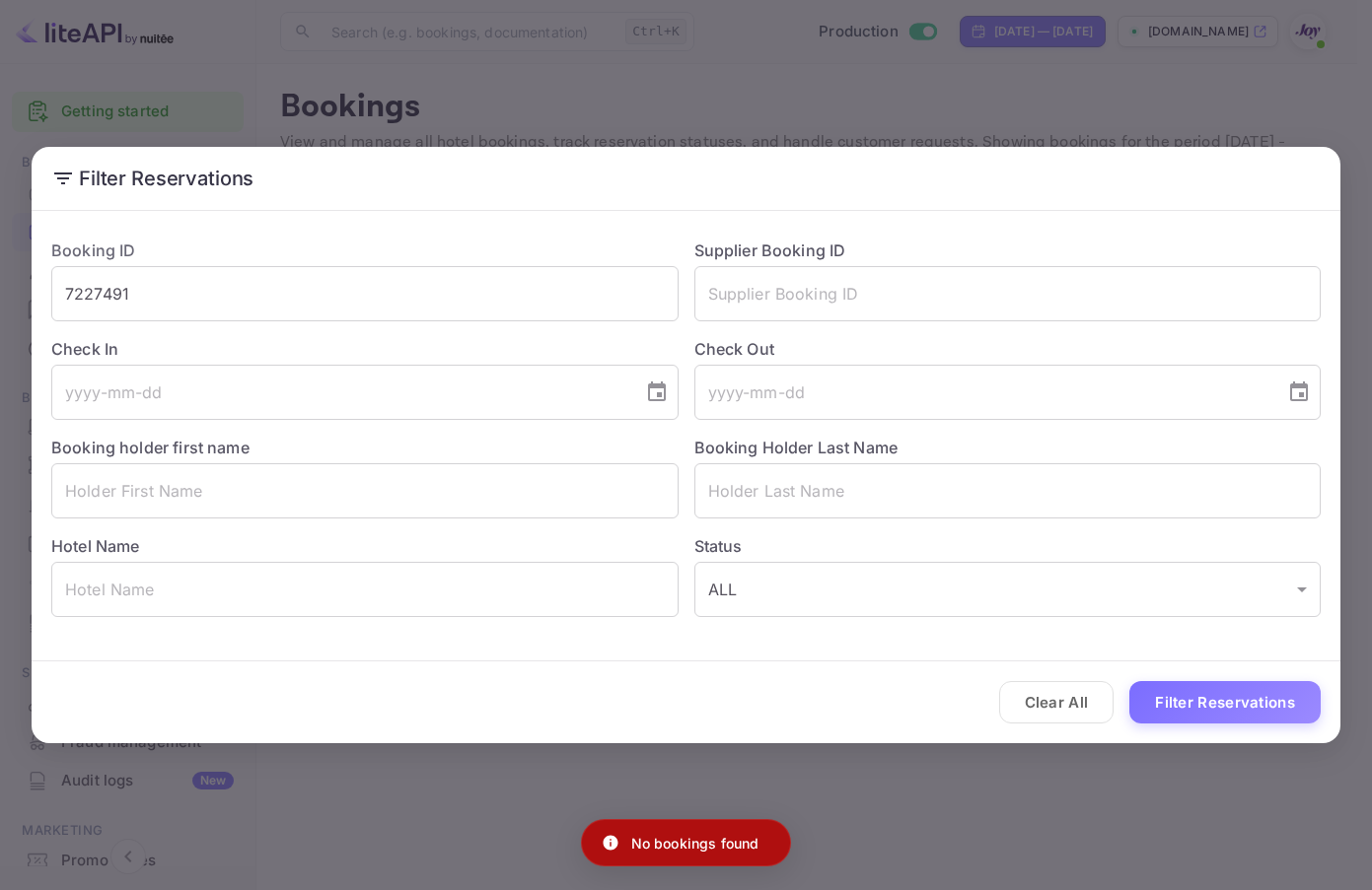
click at [1154, 97] on div "Filter Reservations Booking ID 7227491 ​ Supplier Booking ID ​ Check In ​ Check…" at bounding box center [686, 445] width 1372 height 890
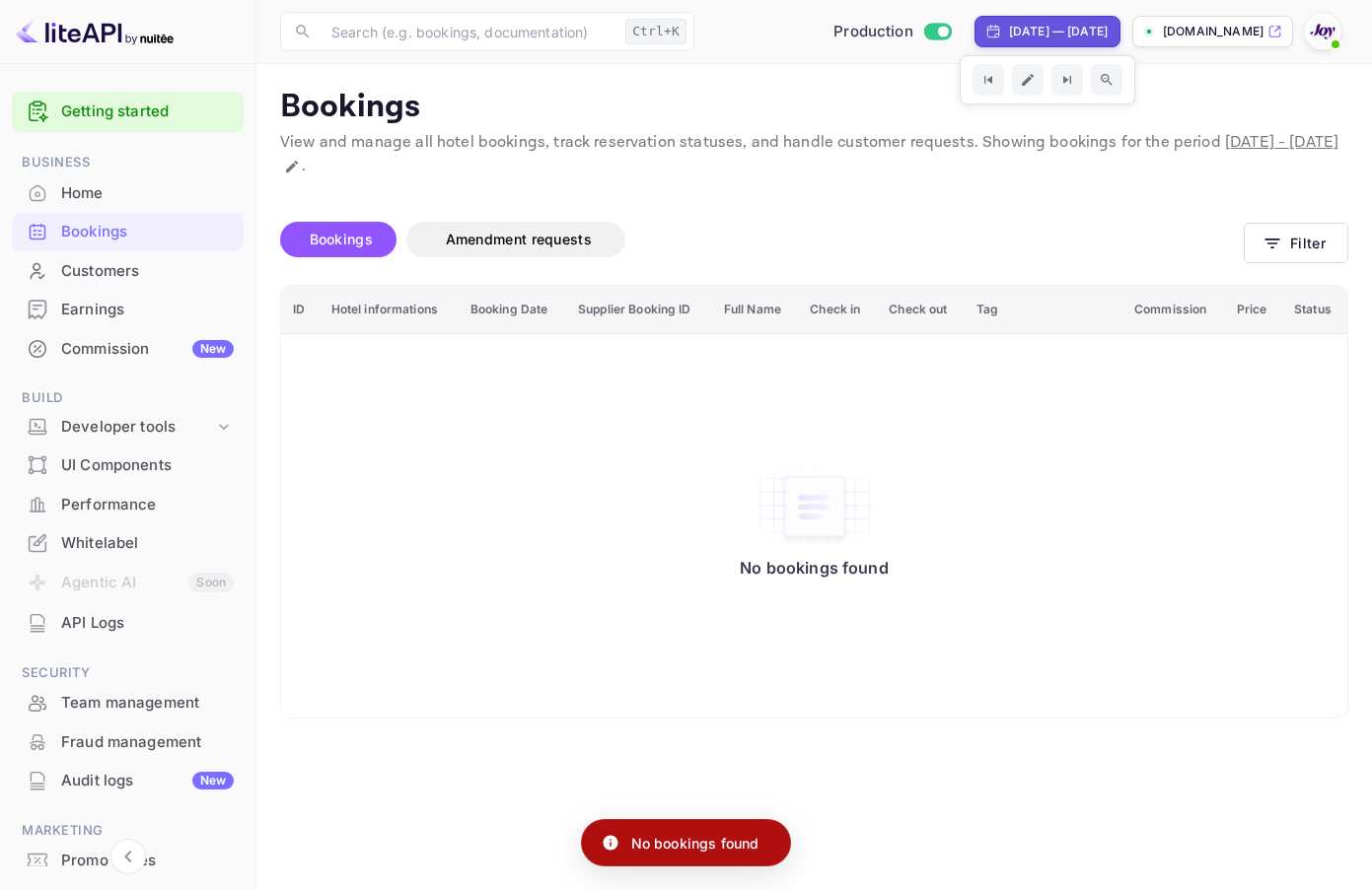
click at [1013, 39] on div "[DATE] — [DATE]" at bounding box center [1058, 32] width 99 height 18
select select "8"
select select "2025"
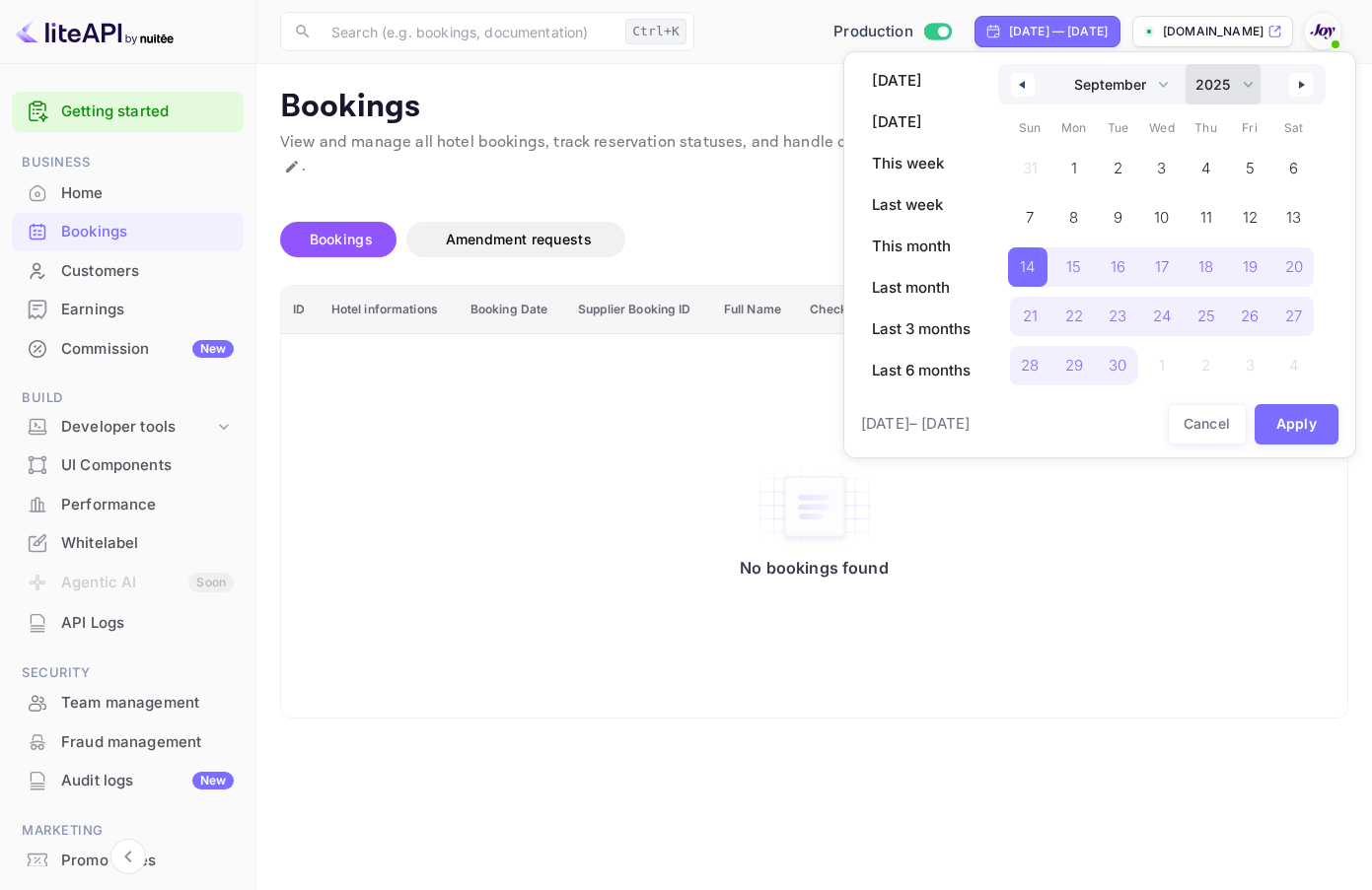
click at [1247, 83] on select "2030 2029 2028 2027 2026 2025 2024 2023 2022 2021 2020 2019 2018 2017 2016 2015…" at bounding box center [1223, 84] width 75 height 41
click at [1238, 81] on select "2030 2029 2028 2027 2026 2025 2024 2023 2022 2021 2020 2019 2018 2017 2016 2015…" at bounding box center [1223, 84] width 75 height 41
click at [1155, 87] on select "January February March April May June July August September October November De…" at bounding box center [1120, 84] width 112 height 41
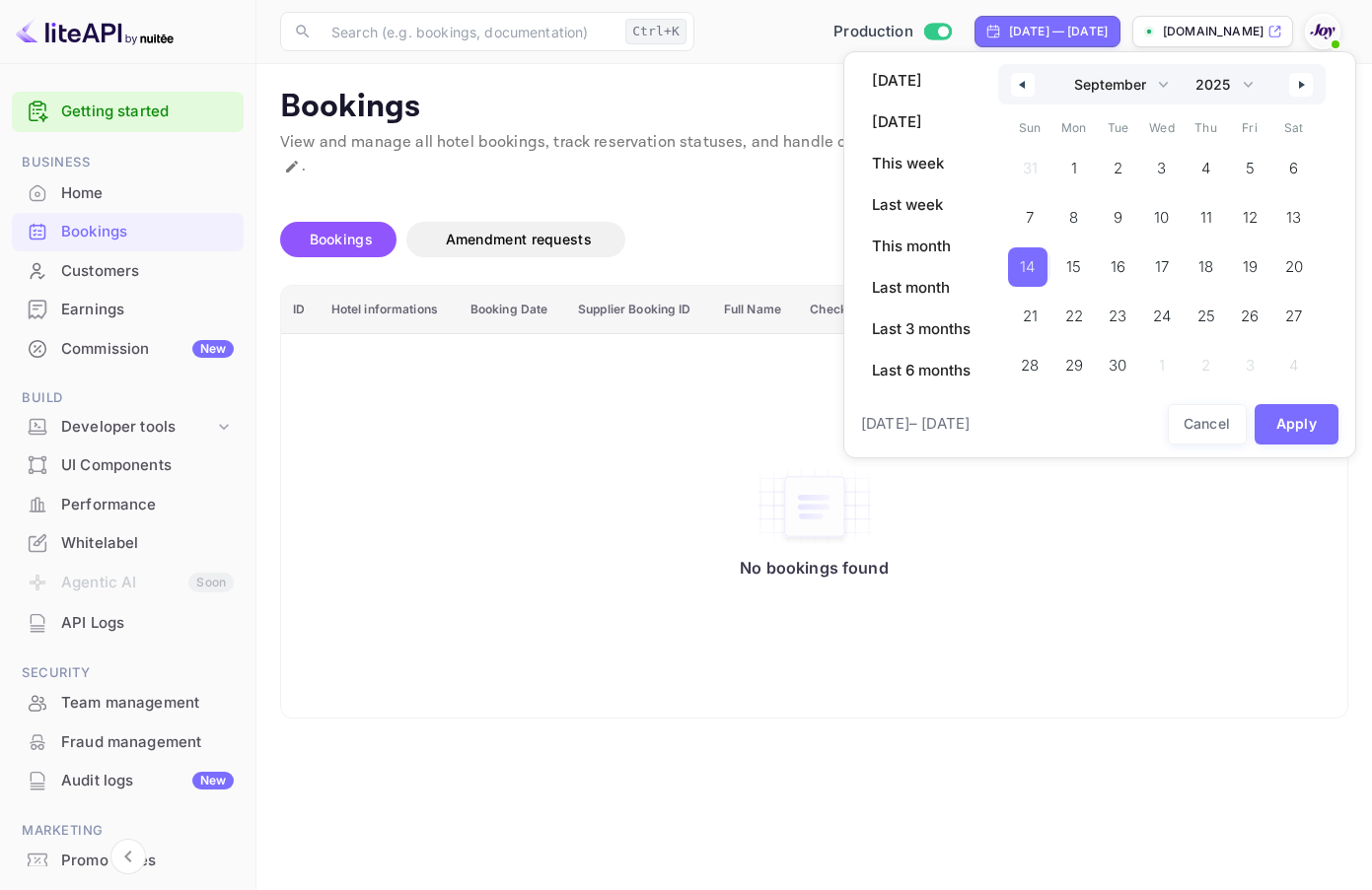
click at [1026, 269] on span "14" at bounding box center [1027, 267] width 15 height 36
click at [1159, 84] on select "January February March April May June July August September October November De…" at bounding box center [1120, 84] width 112 height 41
click at [1064, 64] on select "January February March April May June July August September October November De…" at bounding box center [1120, 84] width 112 height 41
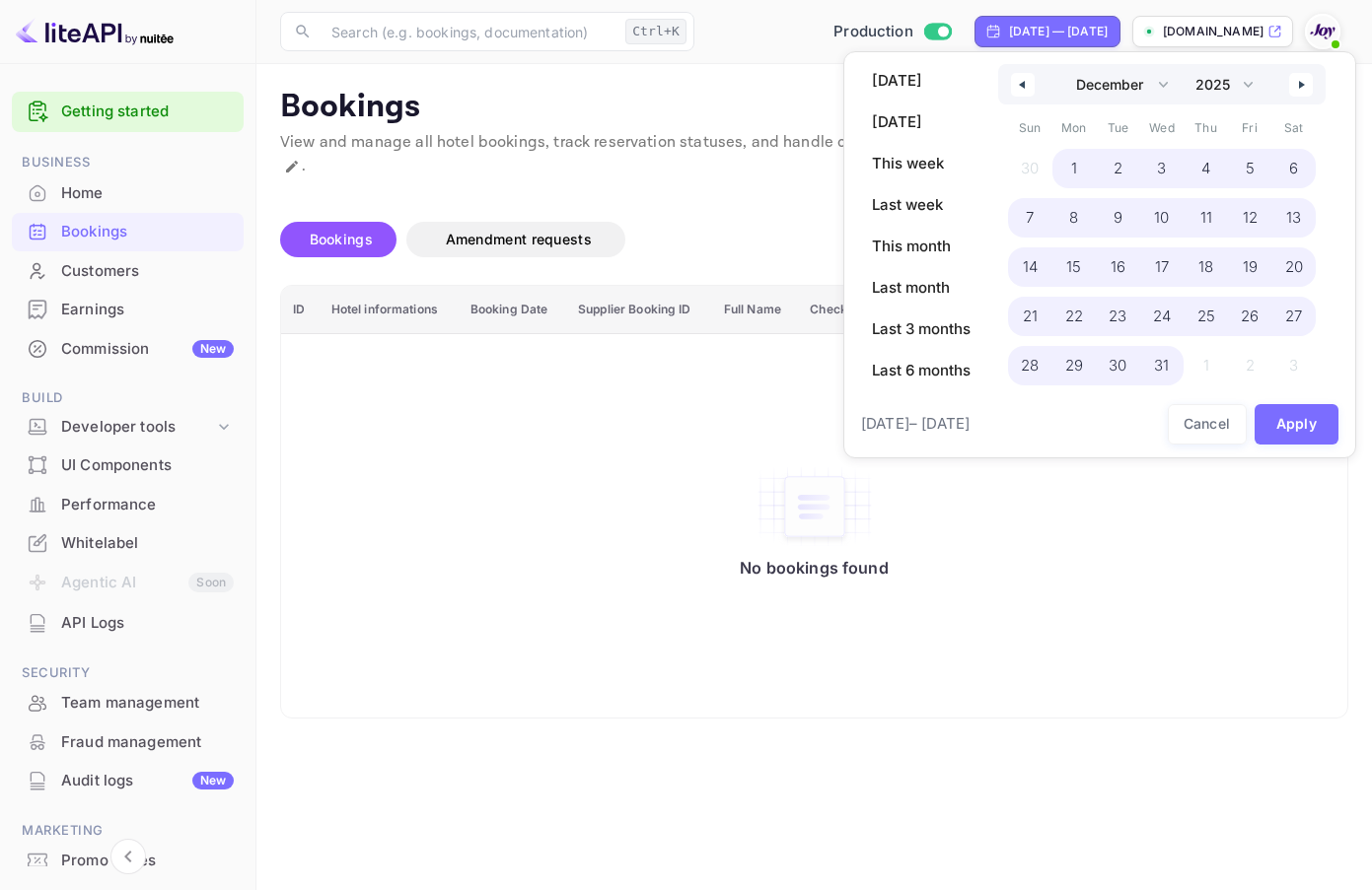
click at [1161, 352] on span "31" at bounding box center [1160, 366] width 15 height 36
select select "8"
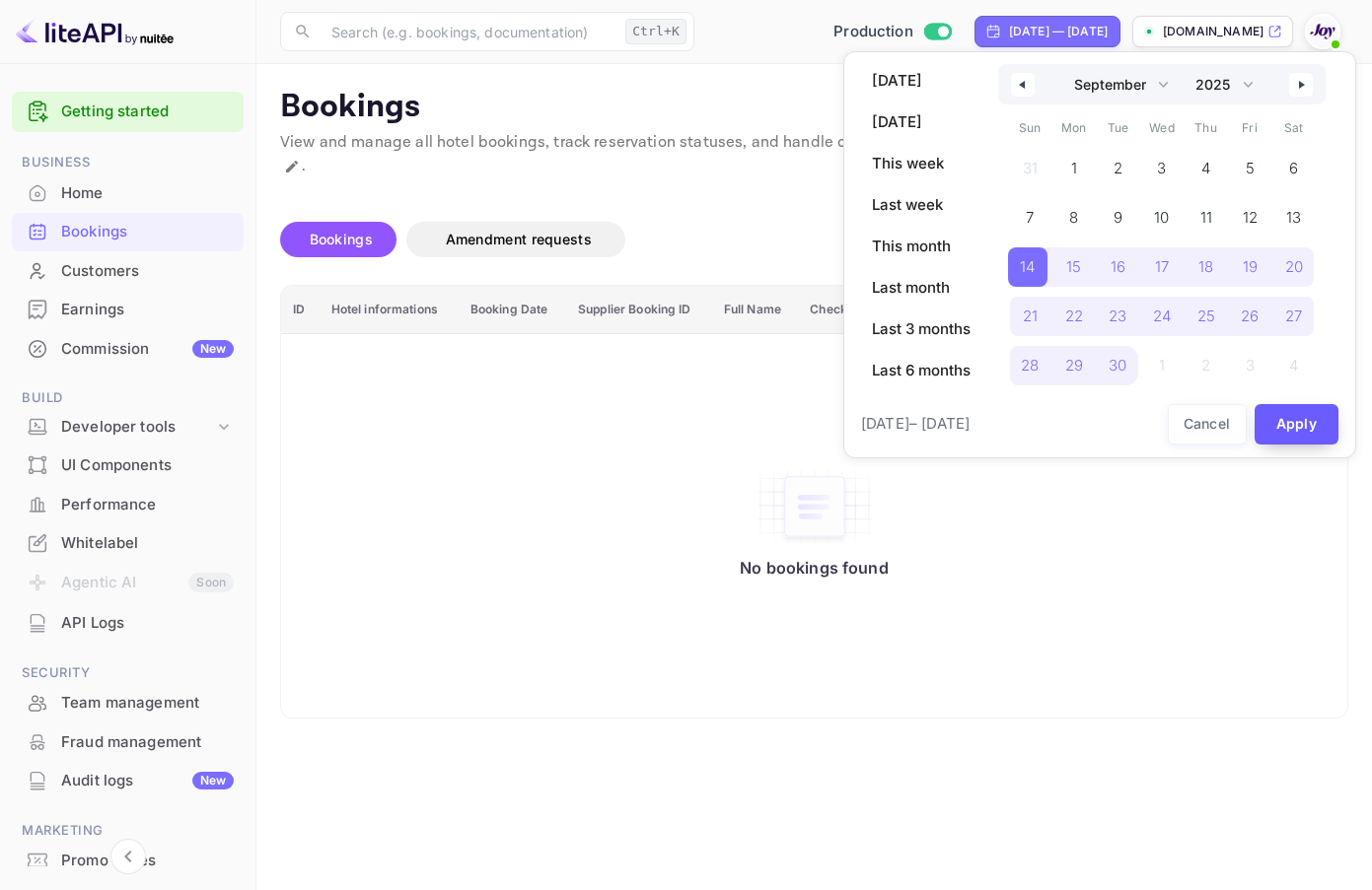
click at [1310, 422] on button "Apply" at bounding box center [1297, 424] width 85 height 41
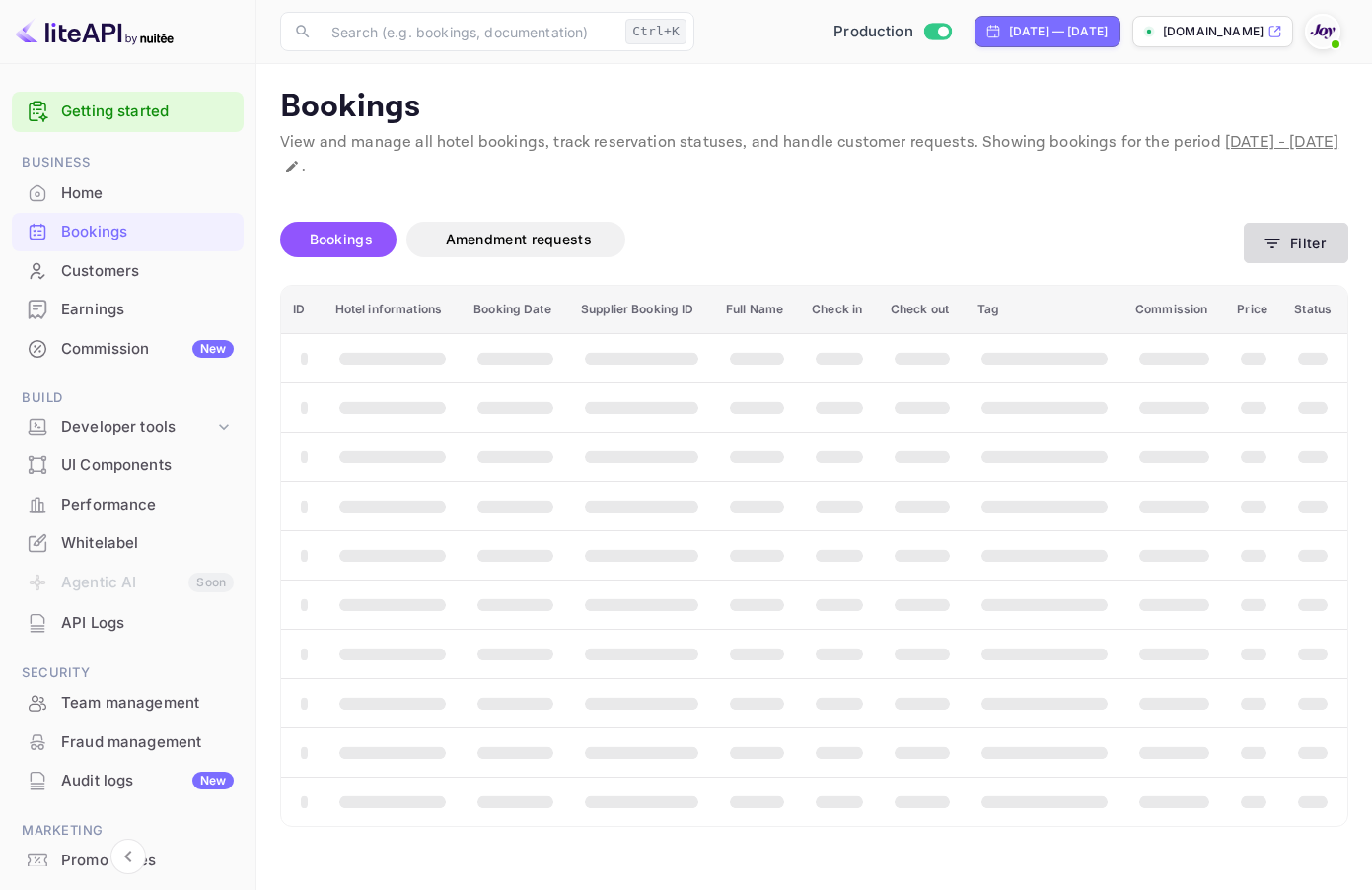
click at [1313, 243] on button "Filter" at bounding box center [1296, 242] width 105 height 41
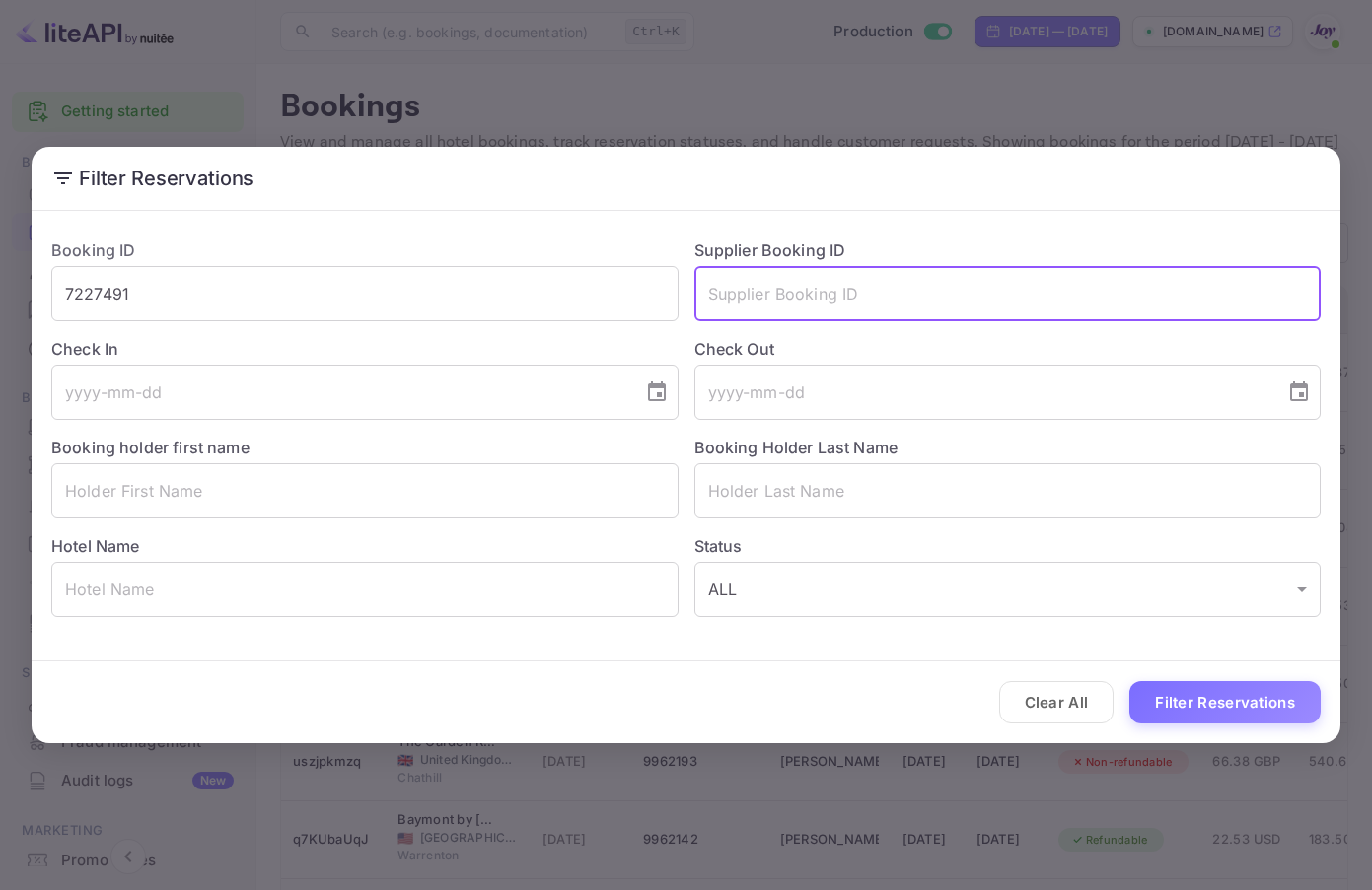
click at [805, 312] on input "text" at bounding box center [1008, 294] width 627 height 55
paste input "7227491"
type input "7227491"
click at [1251, 700] on button "Filter Reservations" at bounding box center [1224, 702] width 191 height 43
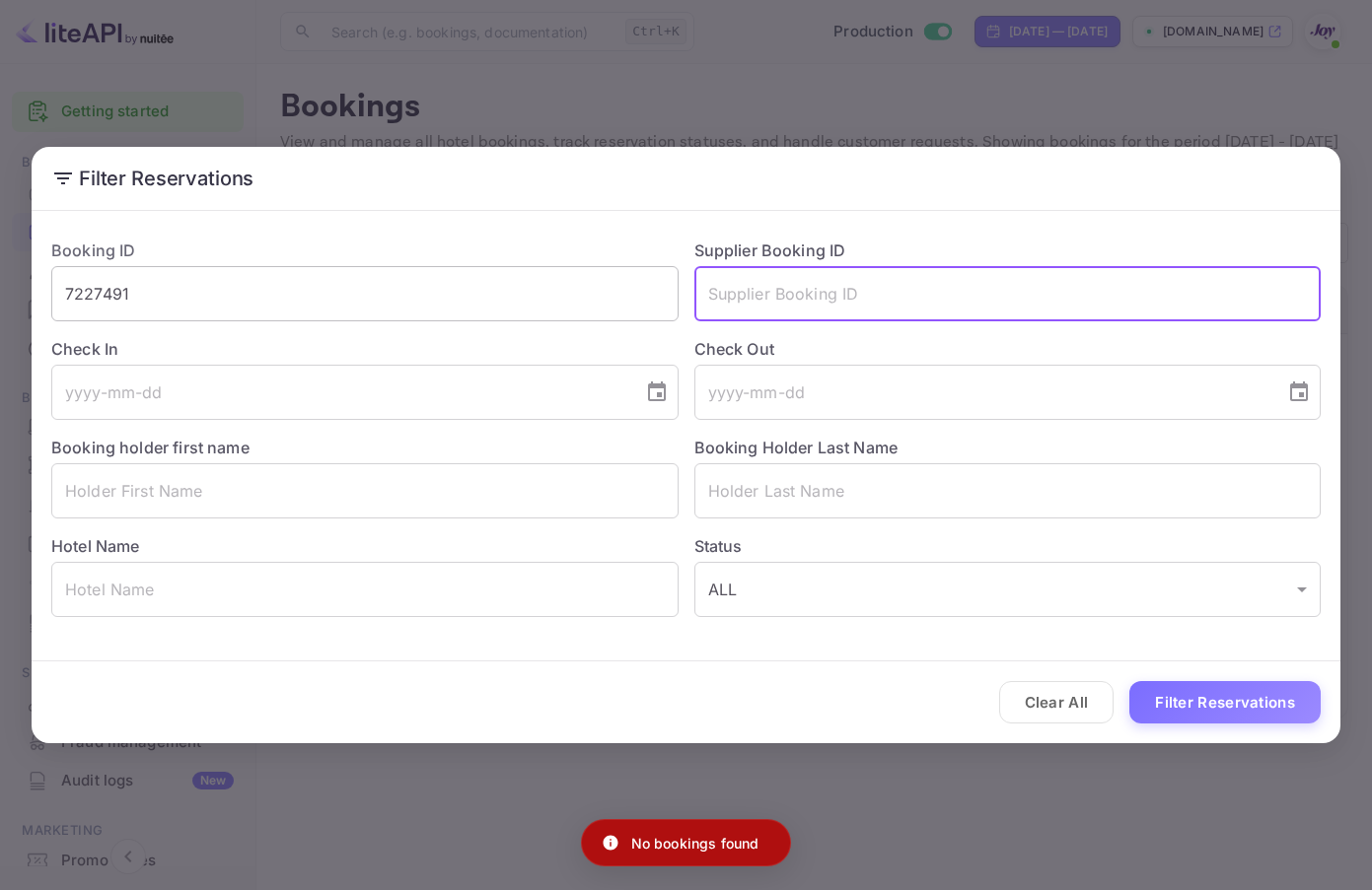
drag, startPoint x: 638, startPoint y: 287, endPoint x: 444, endPoint y: 287, distance: 194.0
click at [444, 287] on div "Booking ID 7227491 ​ Supplier Booking ID ​ Check In ​ Check Out ​ Booking holde…" at bounding box center [678, 419] width 1285 height 395
click at [312, 270] on input "7227491" at bounding box center [365, 294] width 627 height 55
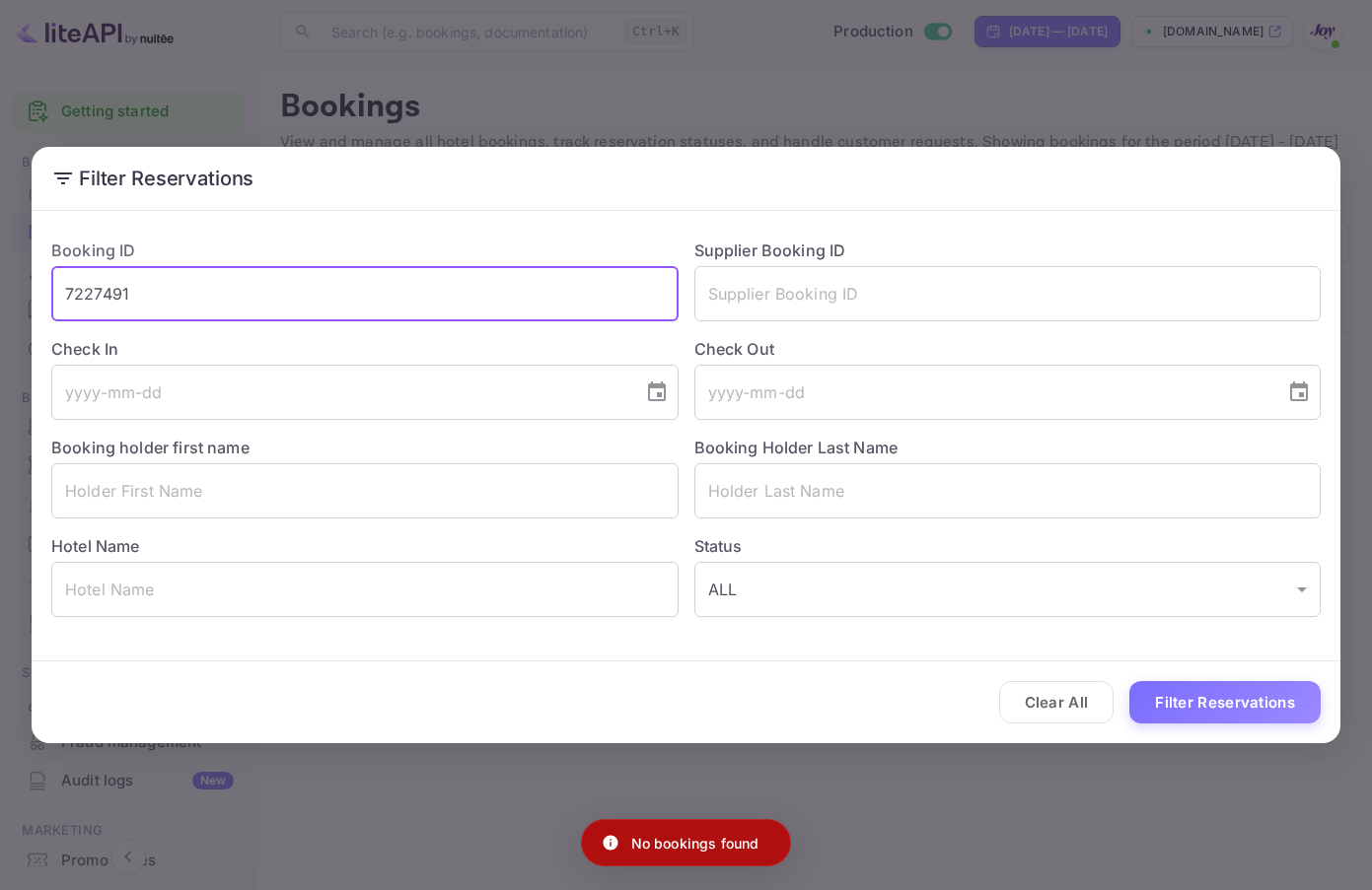
paste input "7227491"
drag, startPoint x: 279, startPoint y: 314, endPoint x: -9, endPoint y: 267, distance: 291.8
click at [0, 267] on html "Getting started Business Home Bookings Customers Earnings Commission New Build …" at bounding box center [686, 445] width 1372 height 890
paste input "text"
type input "7227491"
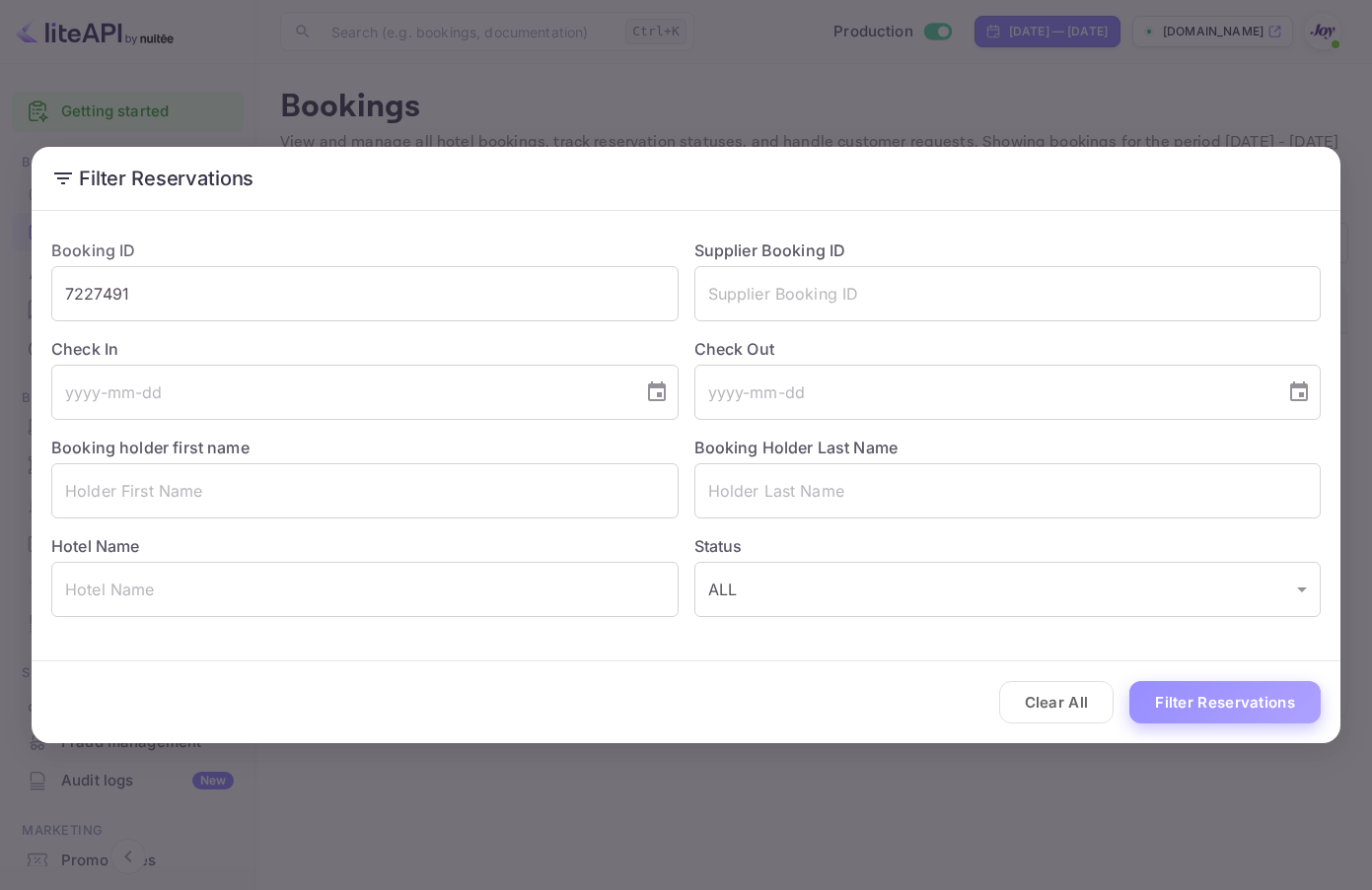
click at [1227, 710] on button "Filter Reservations" at bounding box center [1224, 702] width 191 height 43
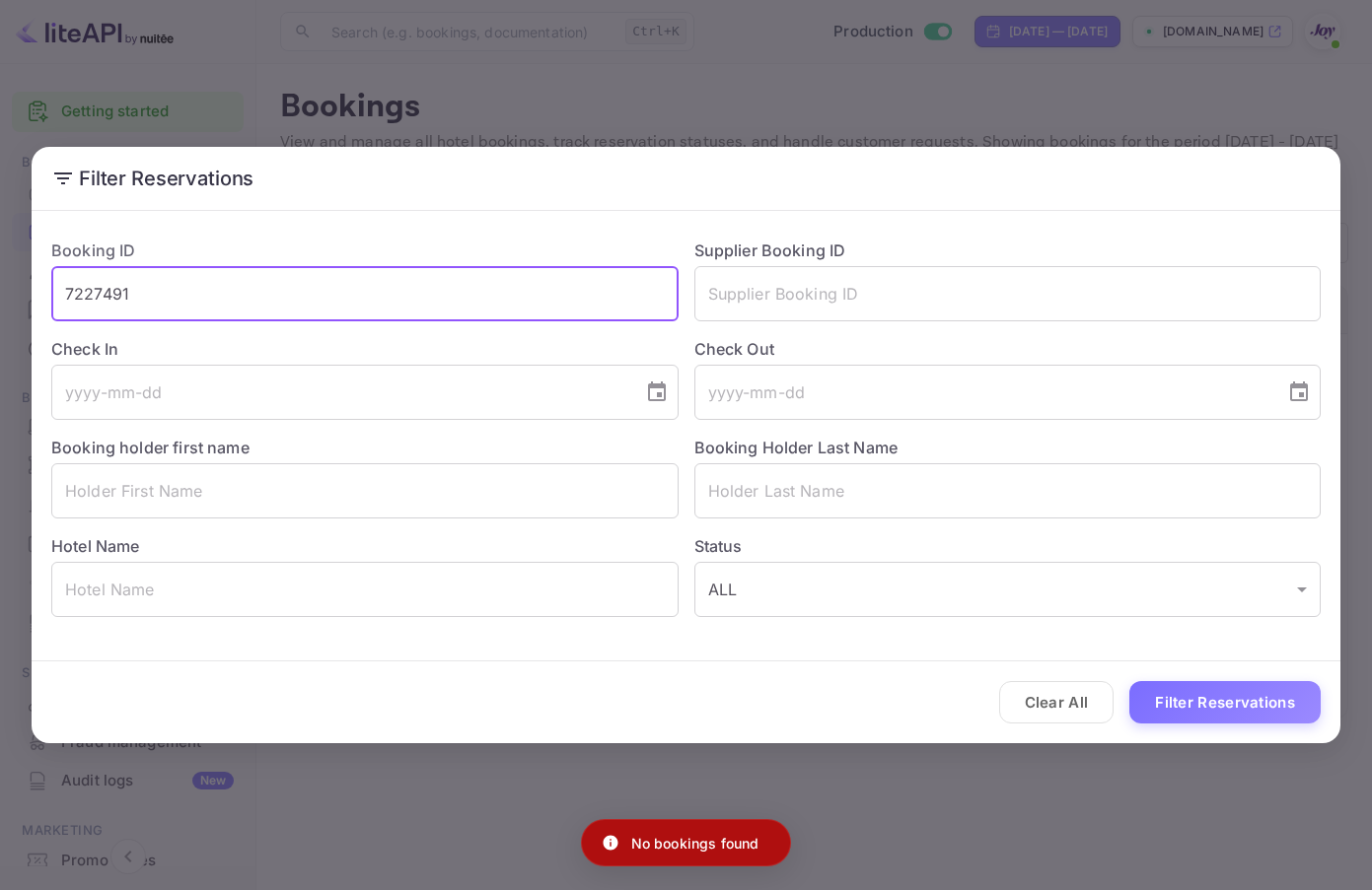
drag, startPoint x: 484, startPoint y: 305, endPoint x: -9, endPoint y: 302, distance: 493.0
click at [0, 302] on html "Getting started Business Home Bookings Customers Earnings Commission New Build …" at bounding box center [686, 445] width 1372 height 890
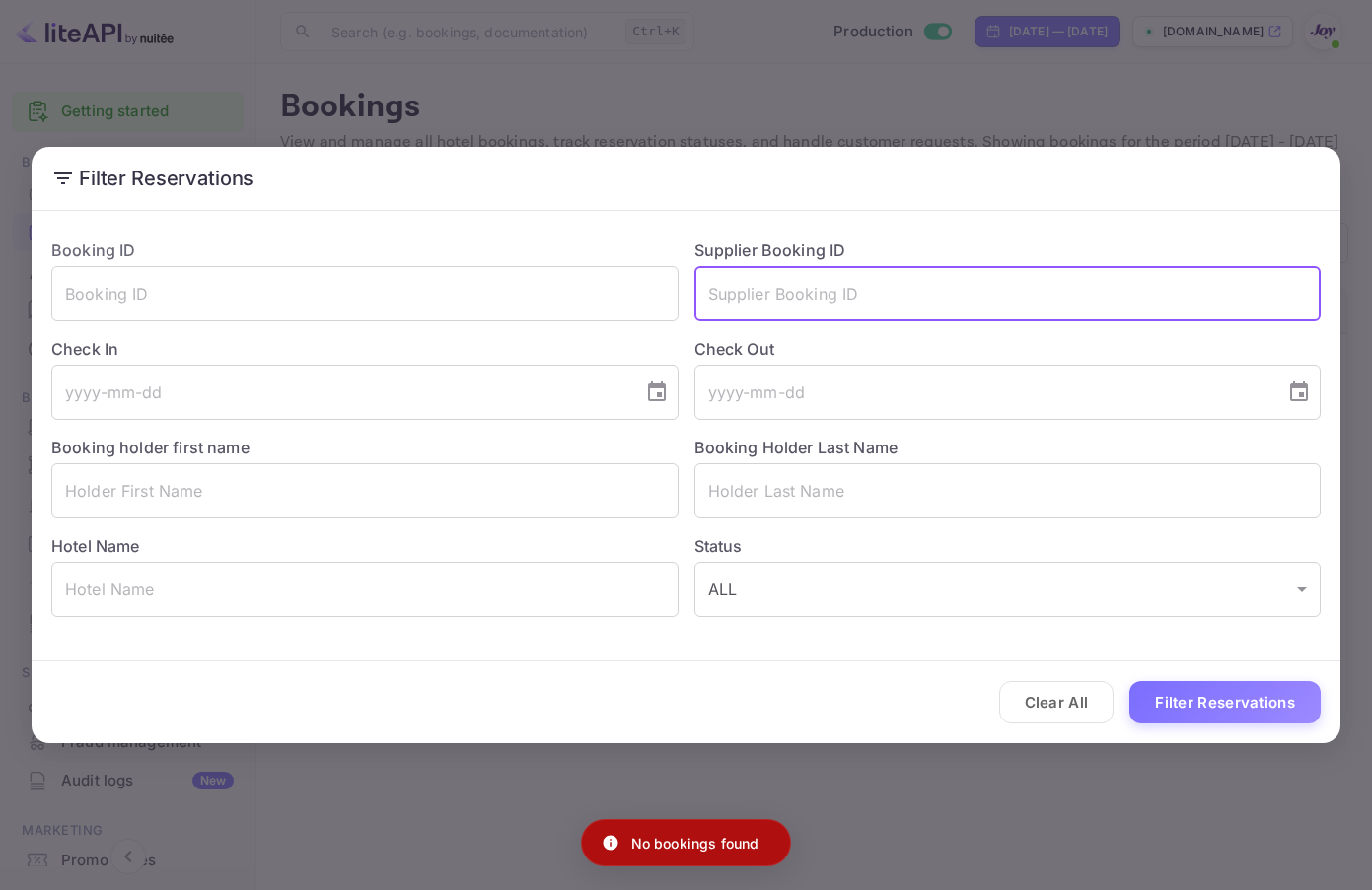
click at [744, 292] on input "text" at bounding box center [1008, 294] width 627 height 55
paste input "7227491"
type input "7227491"
click at [1226, 697] on button "Filter Reservations" at bounding box center [1224, 702] width 191 height 43
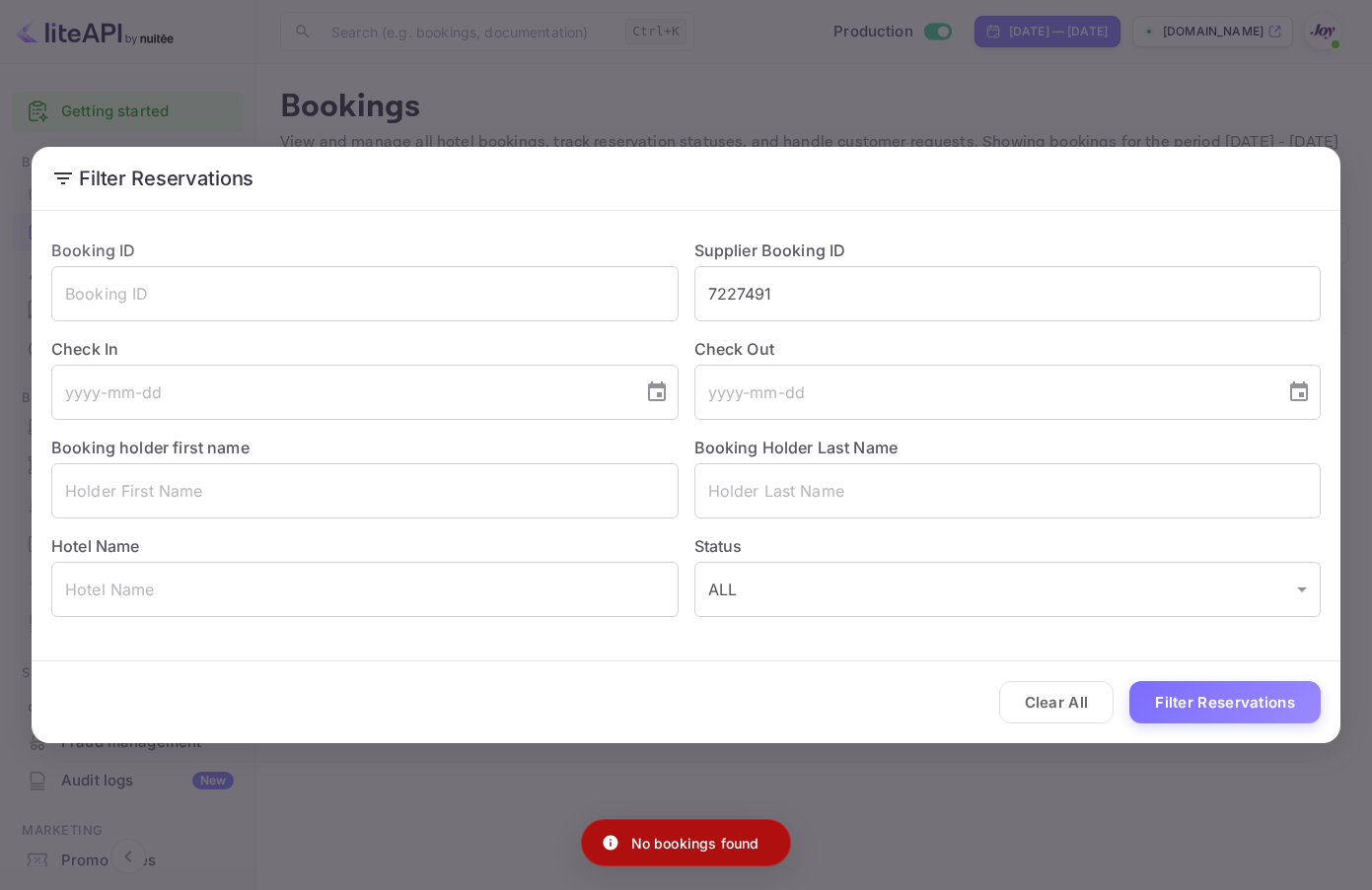
click at [1245, 93] on div "Filter Reservations Booking ID ​ Supplier Booking ID 7227491 ​ Check In ​ Check…" at bounding box center [686, 445] width 1372 height 890
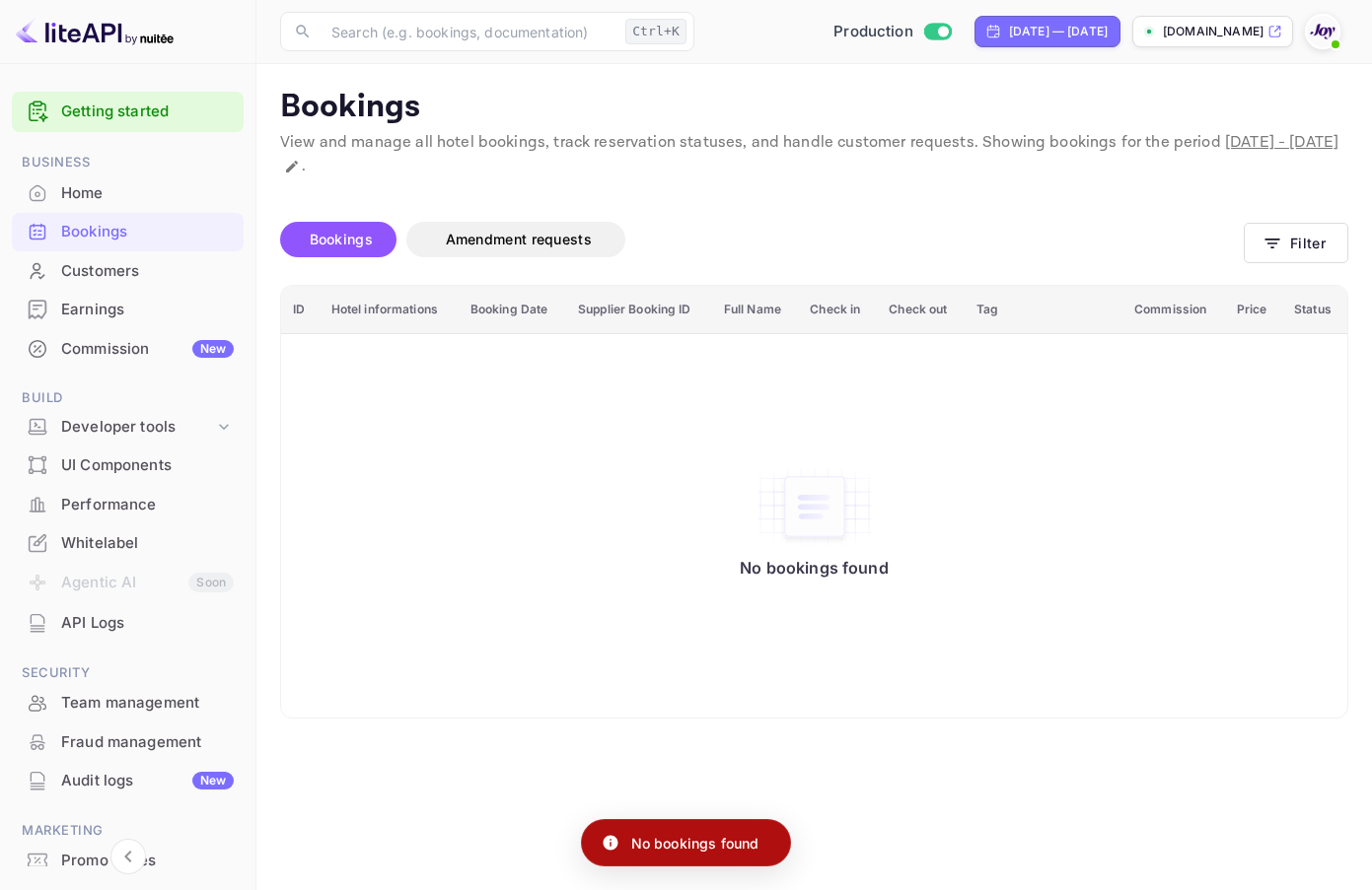
click at [1238, 35] on p "[DOMAIN_NAME]" at bounding box center [1213, 32] width 101 height 18
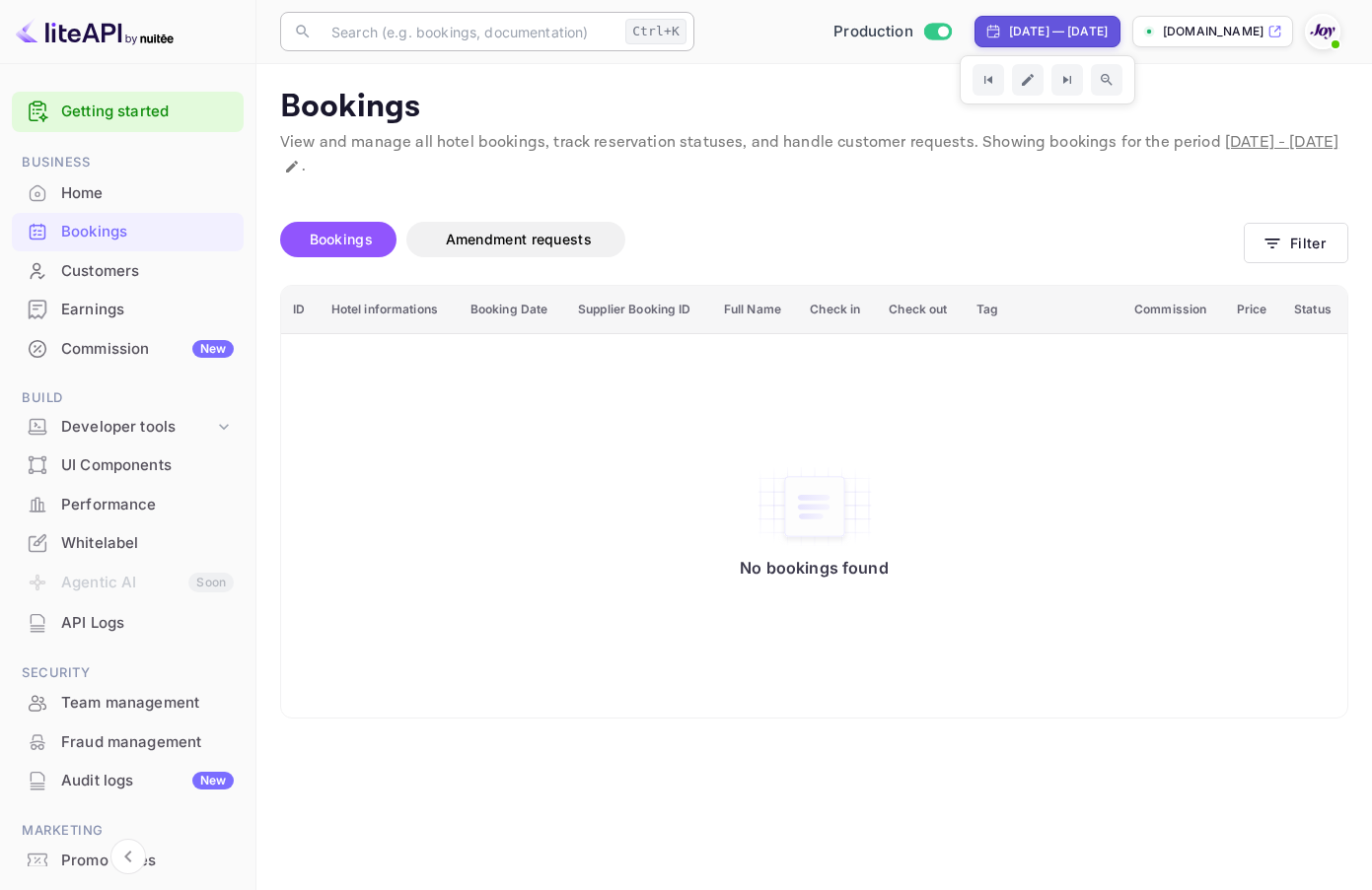
click at [469, 30] on input "text" at bounding box center [468, 32] width 298 height 40
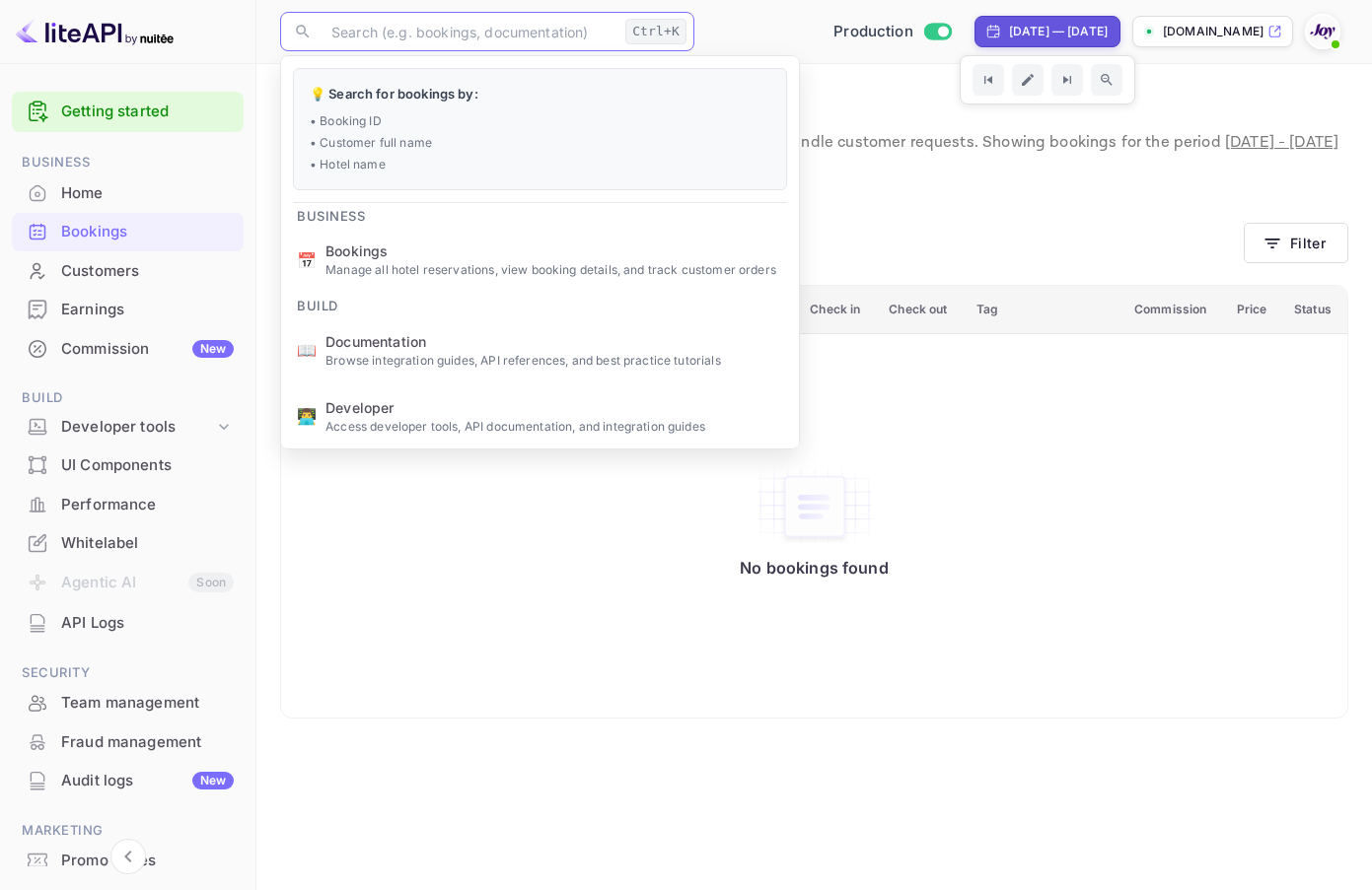
paste input "7227491"
type input "7227491"
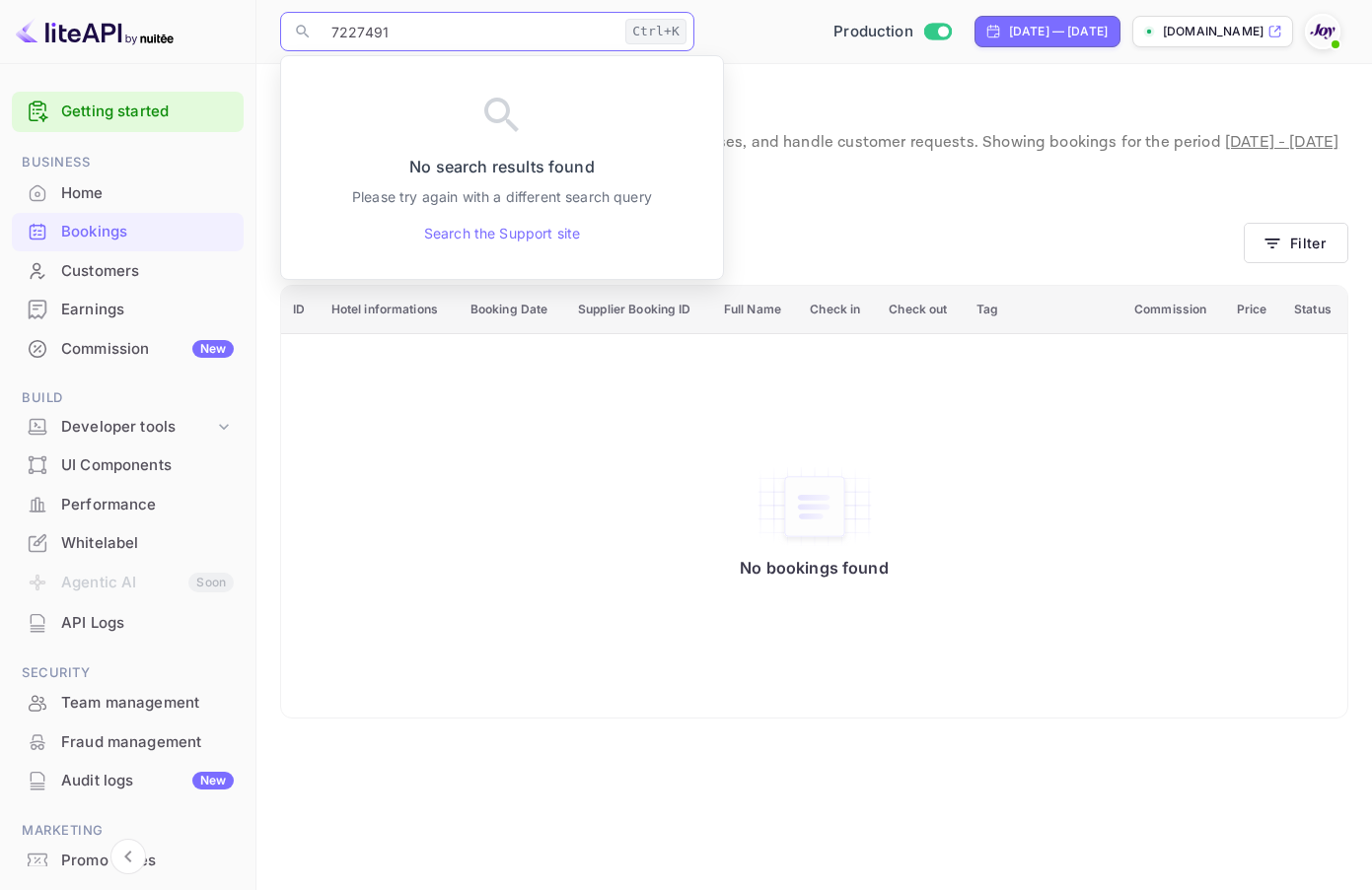
drag, startPoint x: 469, startPoint y: 30, endPoint x: 182, endPoint y: 58, distance: 288.4
click at [182, 58] on div "Getting started Business Home Bookings Customers Earnings Commission New Build …" at bounding box center [686, 445] width 1372 height 890
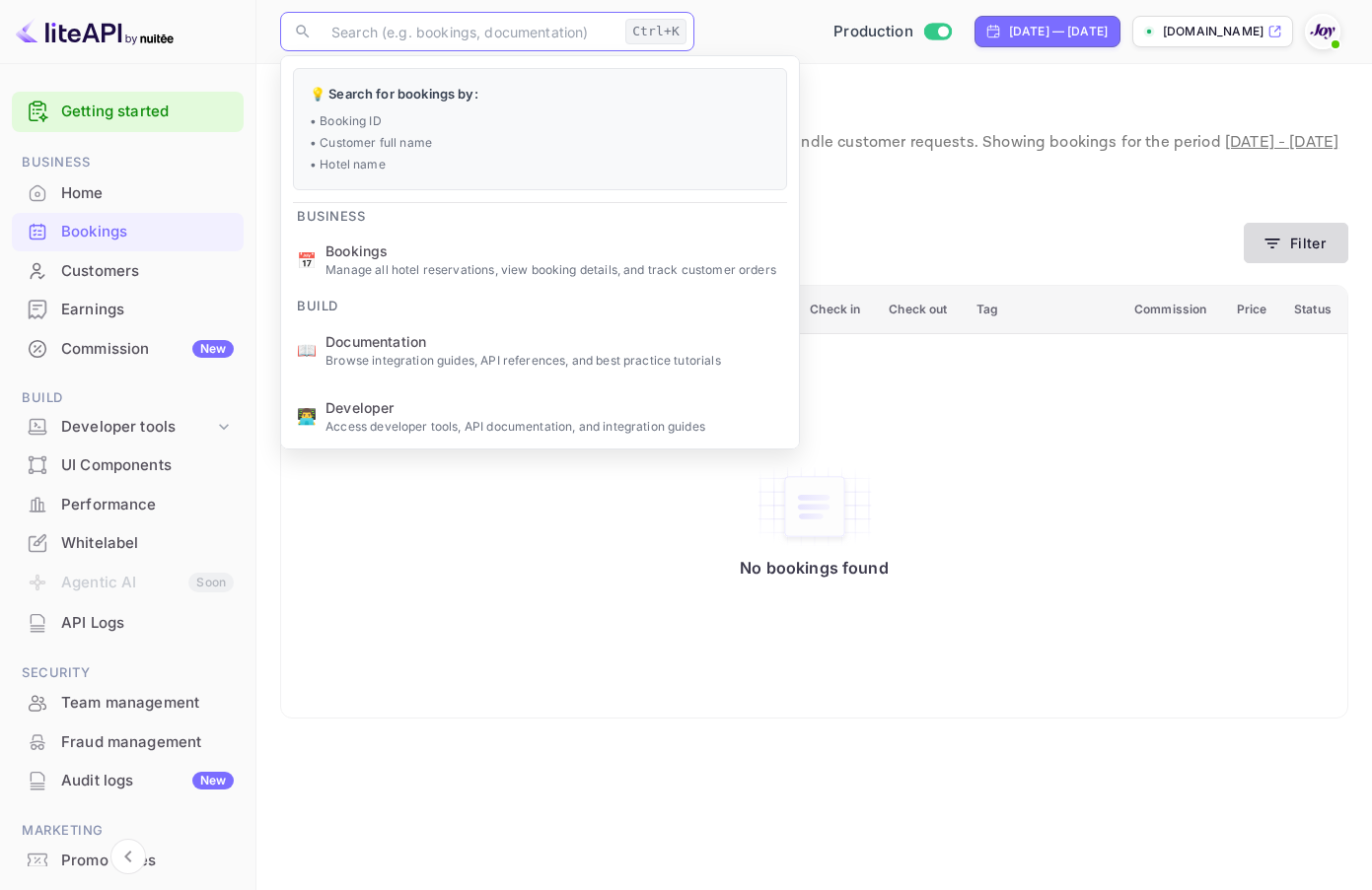
click at [1271, 238] on icon "button" at bounding box center [1272, 243] width 15 height 10
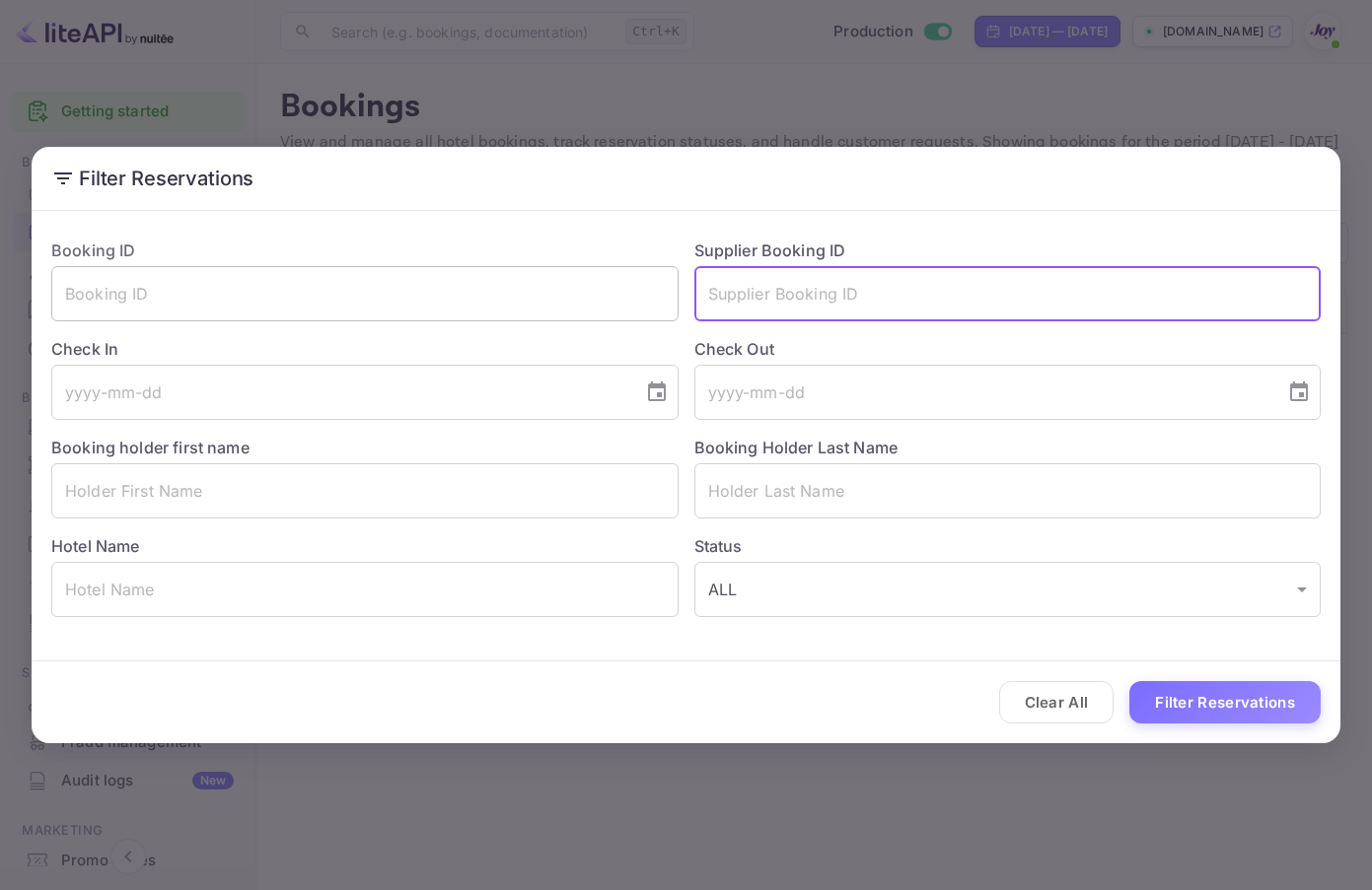
drag, startPoint x: 832, startPoint y: 294, endPoint x: 584, endPoint y: 311, distance: 248.6
click at [584, 311] on div "Booking ID ​ Supplier Booking ID ​ Check In ​ Check Out ​ Booking holder first …" at bounding box center [678, 419] width 1285 height 395
